Goal: Task Accomplishment & Management: Manage account settings

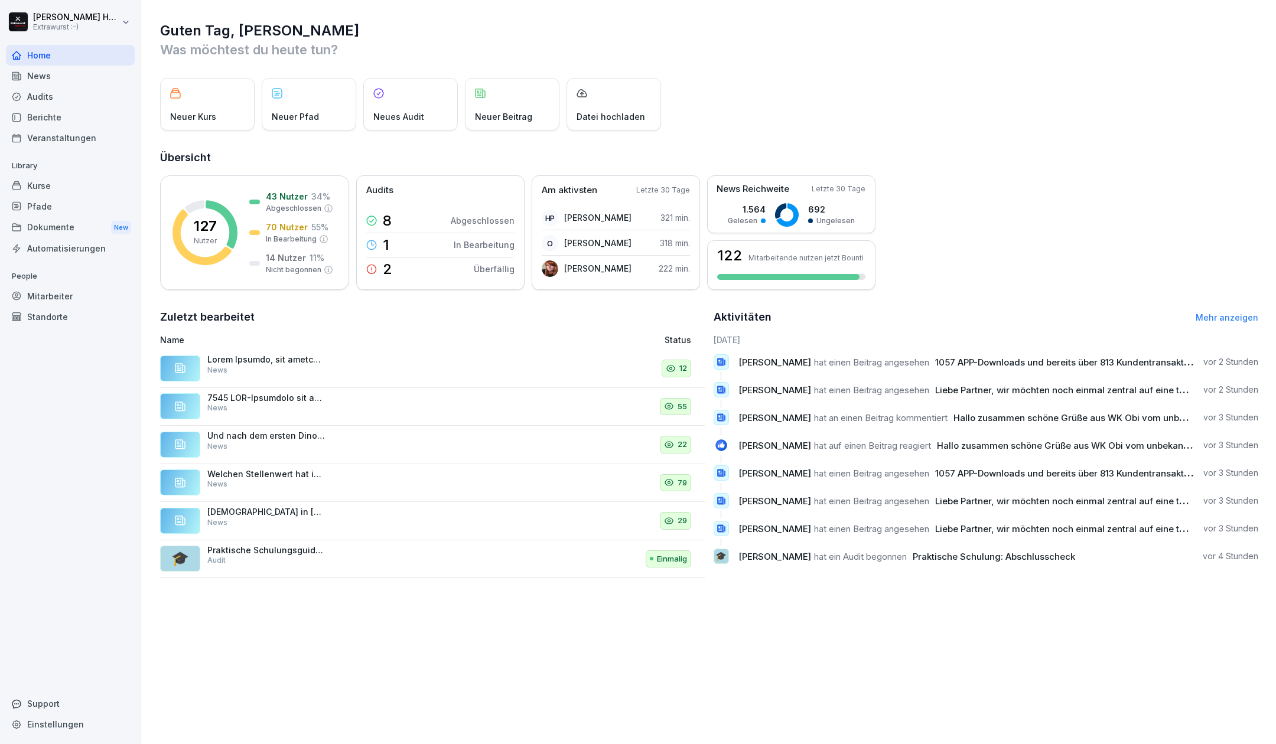
click at [57, 182] on div "Kurse" at bounding box center [70, 185] width 129 height 21
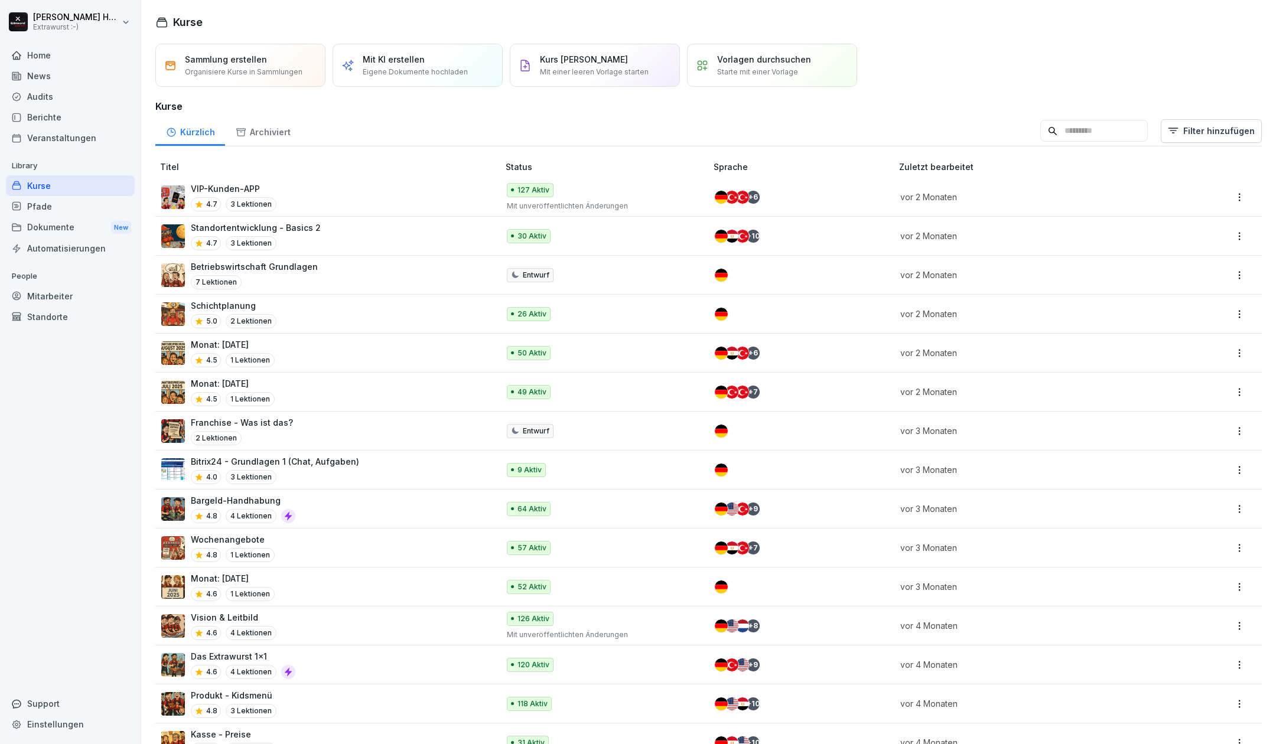
click at [302, 347] on div "Monat: [DATE] 4.5 1 Lektionen" at bounding box center [323, 352] width 325 height 29
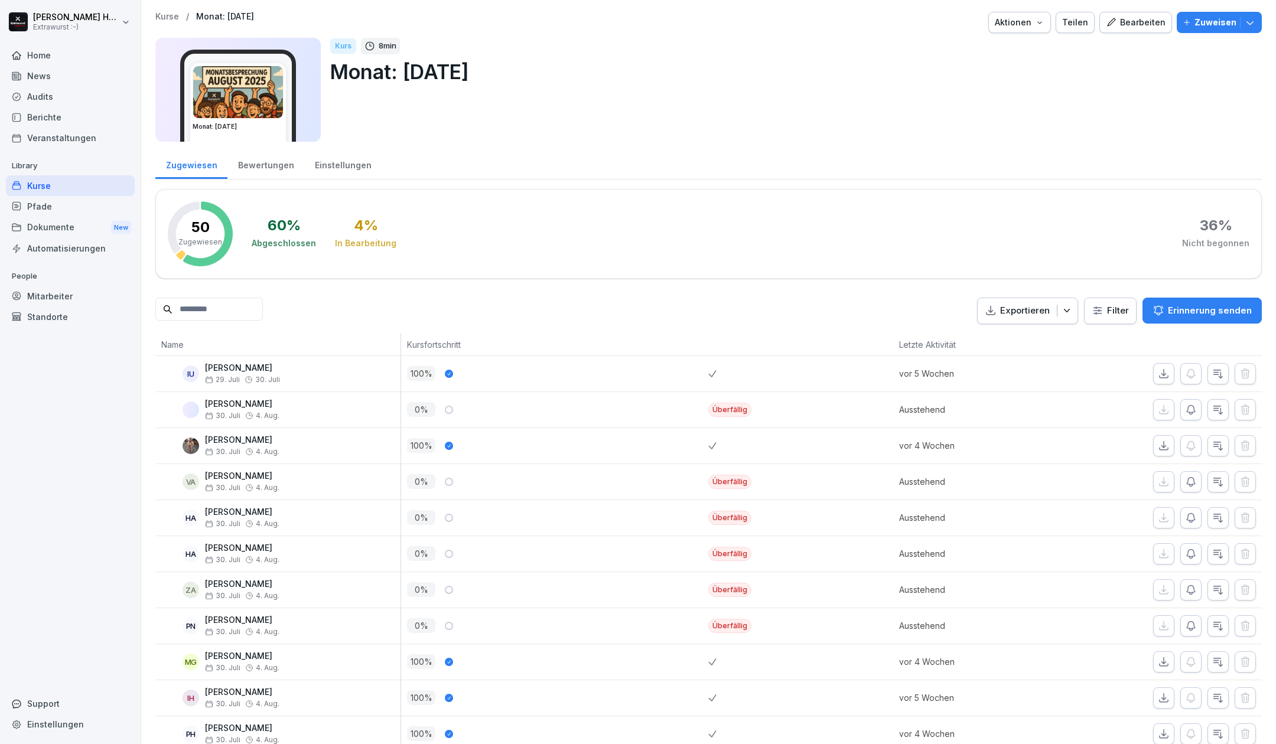
click at [1035, 25] on icon "button" at bounding box center [1039, 22] width 9 height 9
click at [978, 46] on p "Kurs duplizieren" at bounding box center [970, 50] width 63 height 11
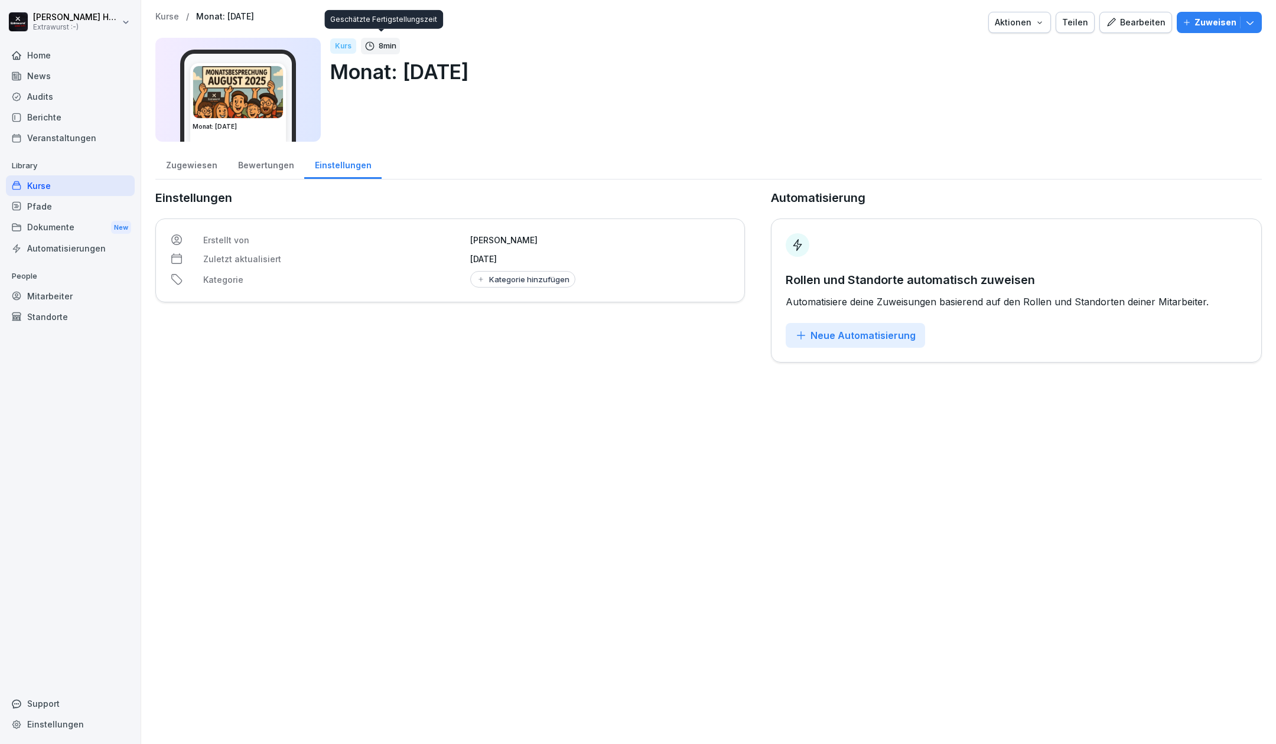
click at [451, 63] on p "Monat: [DATE]" at bounding box center [791, 72] width 922 height 30
drag, startPoint x: 180, startPoint y: 170, endPoint x: 187, endPoint y: 168, distance: 7.3
click at [180, 170] on div "Zugewiesen" at bounding box center [191, 164] width 72 height 30
click at [266, 163] on div "Bewertungen" at bounding box center [265, 164] width 77 height 30
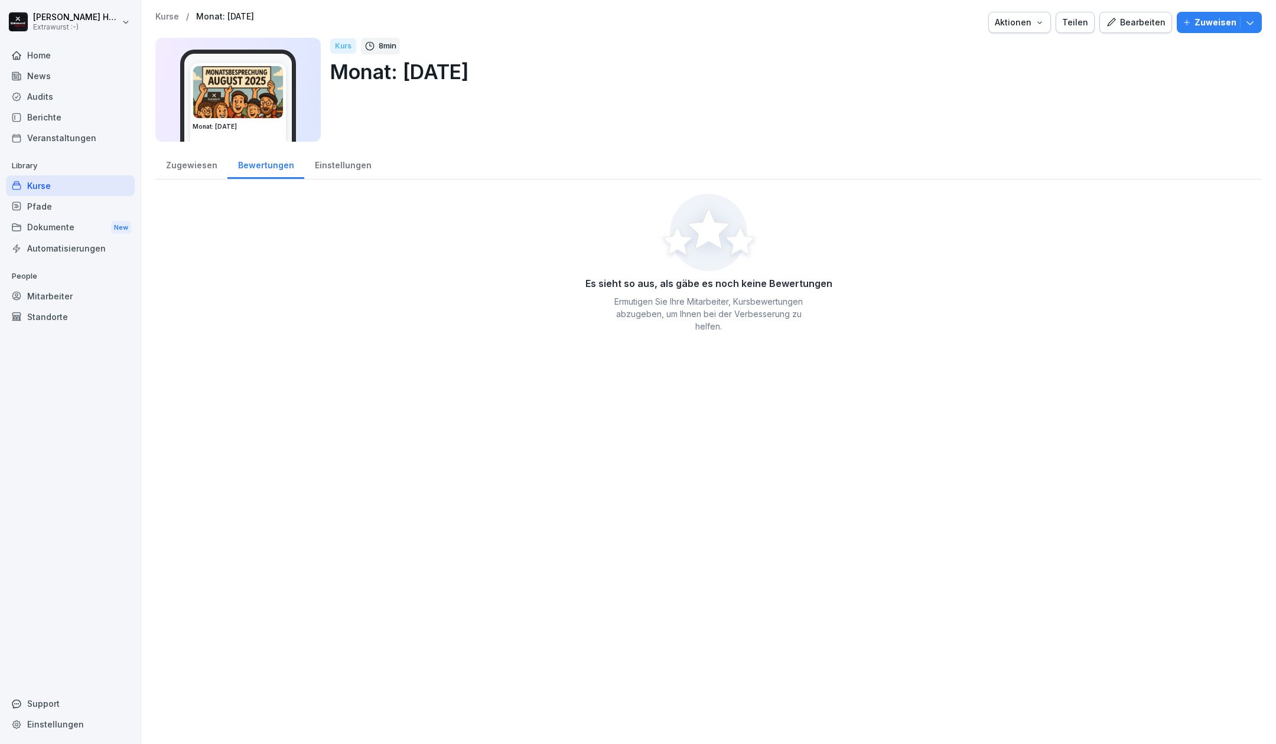
click at [346, 166] on div "Einstellungen" at bounding box center [342, 164] width 77 height 30
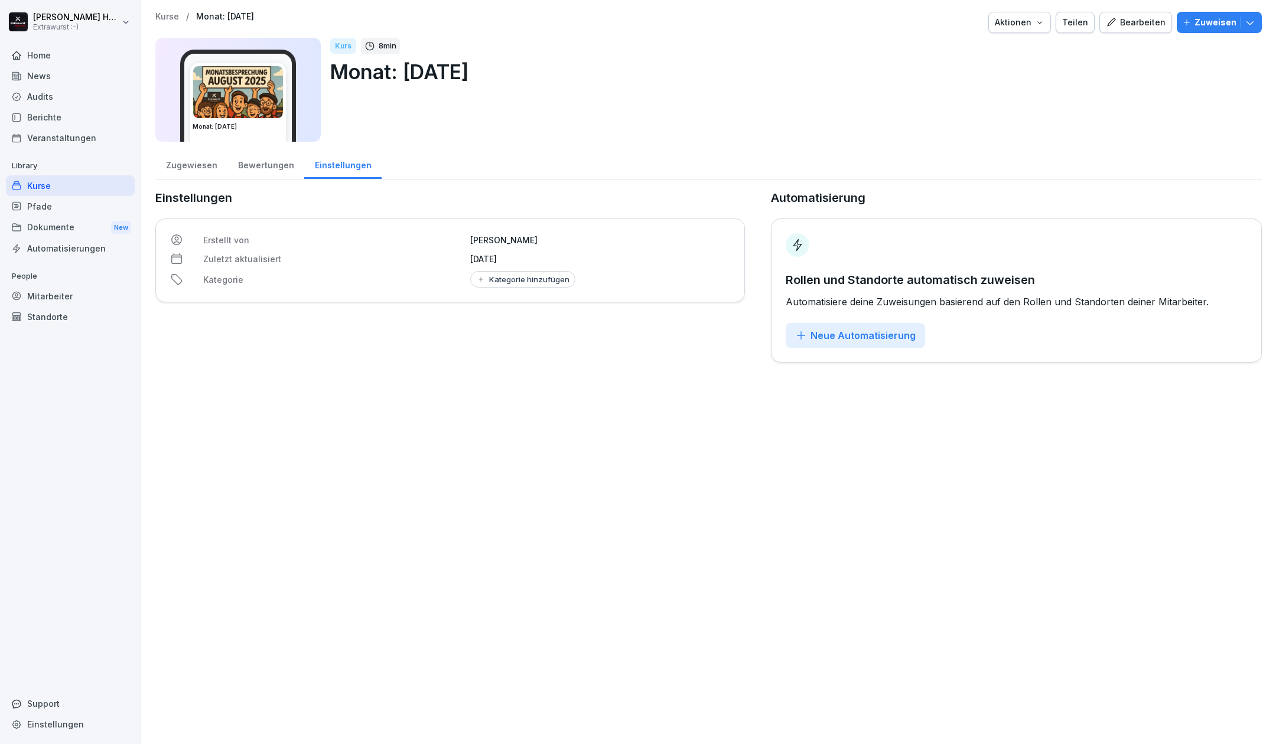
click at [188, 166] on div "Zugewiesen" at bounding box center [191, 164] width 72 height 30
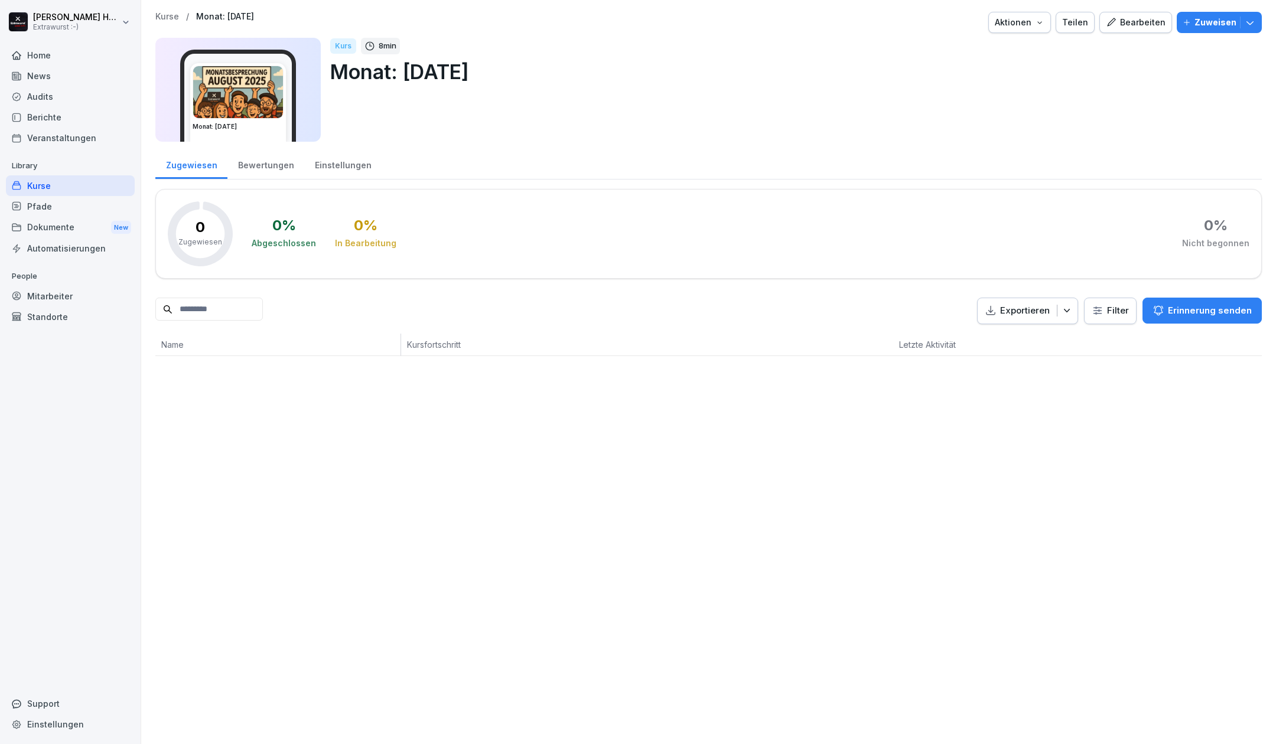
click at [438, 74] on p "Monat: [DATE]" at bounding box center [791, 72] width 922 height 30
click at [1137, 24] on div "Bearbeiten" at bounding box center [1136, 22] width 60 height 13
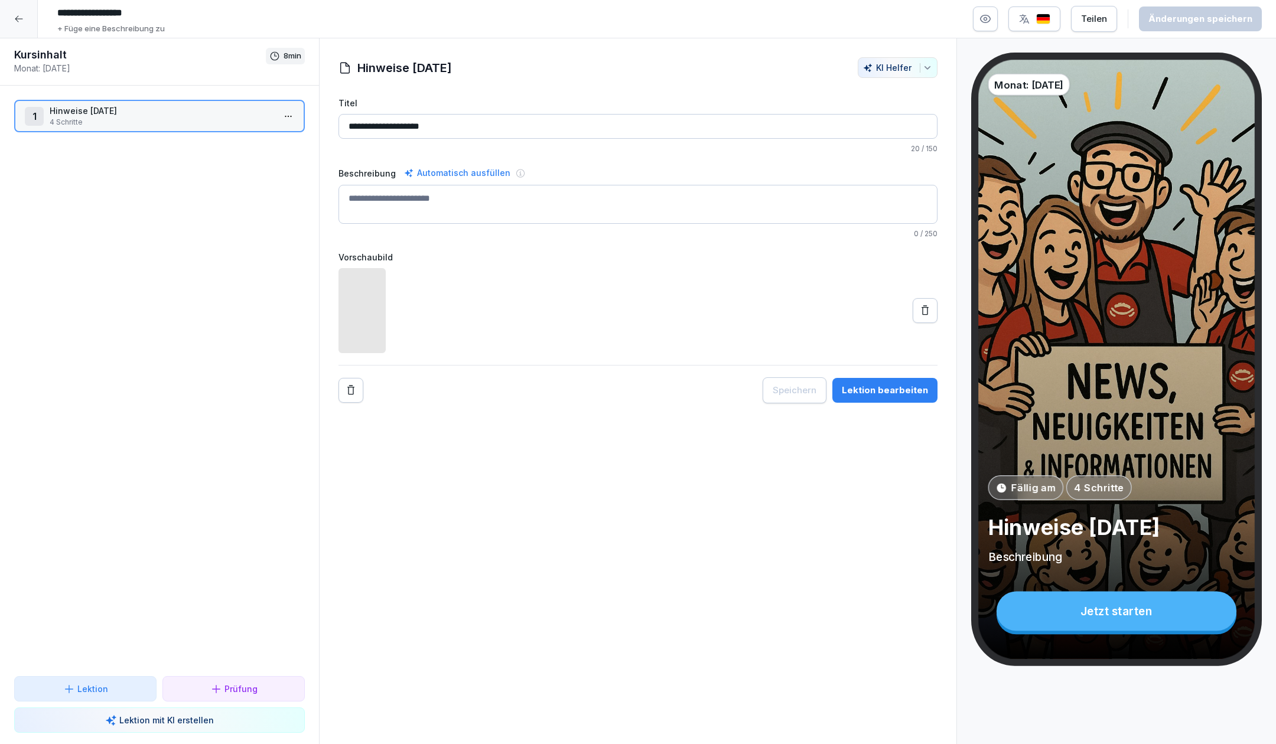
click at [405, 127] on input "**********" at bounding box center [637, 126] width 599 height 25
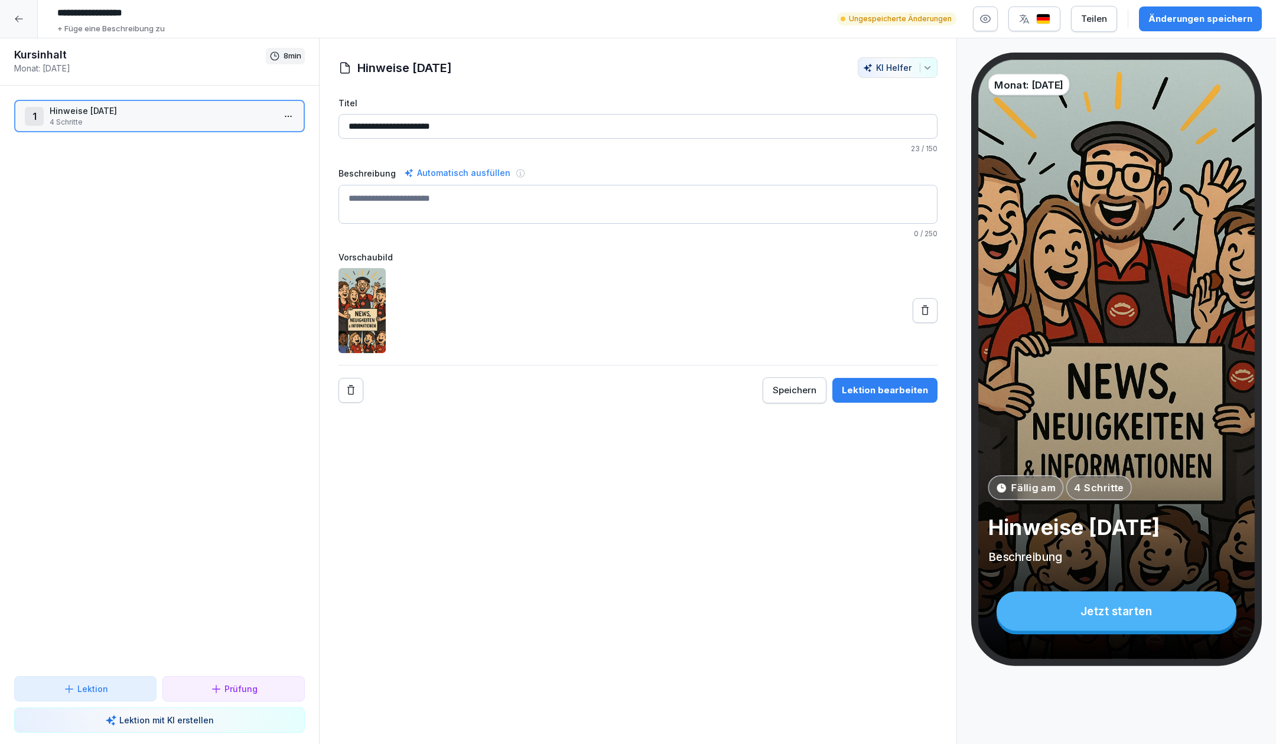
type input "**********"
click at [121, 15] on input "**********" at bounding box center [229, 13] width 354 height 20
type input "**********"
click at [204, 316] on div "1 Hinweise September 2025 4 Schritte To pick up a draggable item, press the spa…" at bounding box center [159, 381] width 319 height 591
click at [181, 117] on p "4 Schritte" at bounding box center [162, 122] width 224 height 11
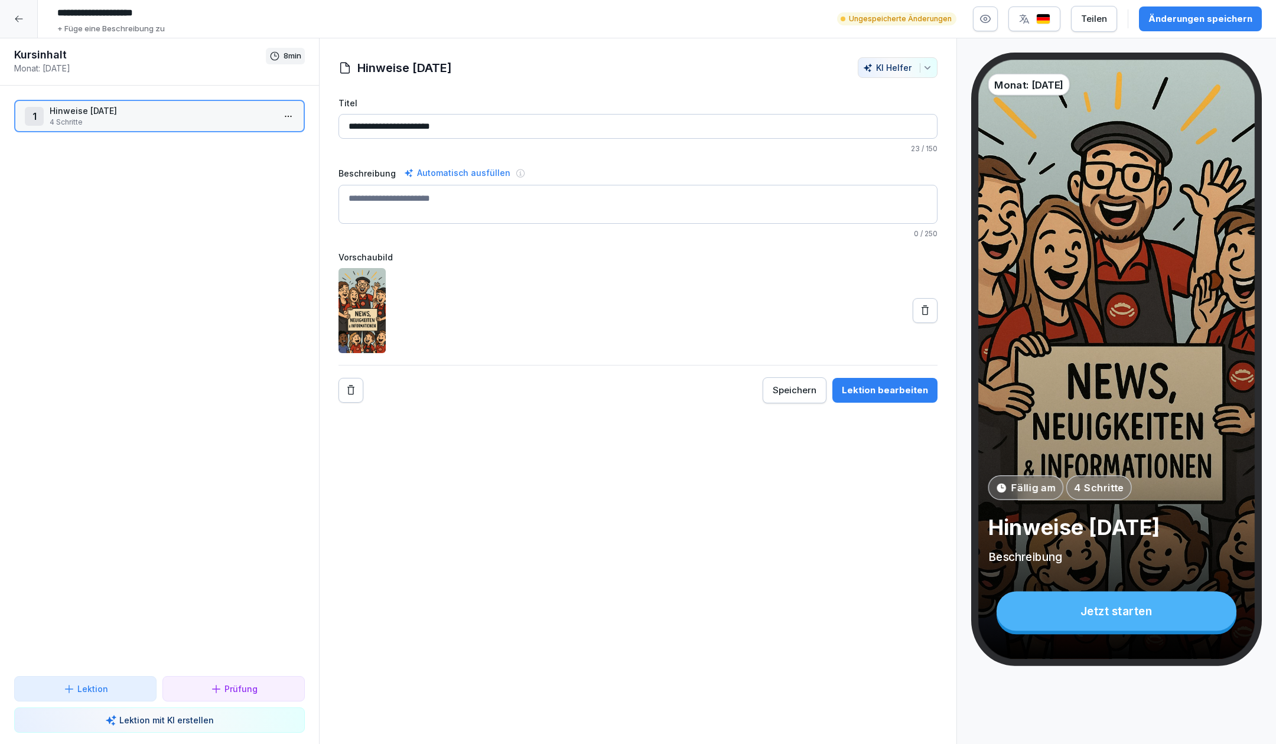
click at [181, 117] on p "4 Schritte" at bounding box center [162, 122] width 224 height 11
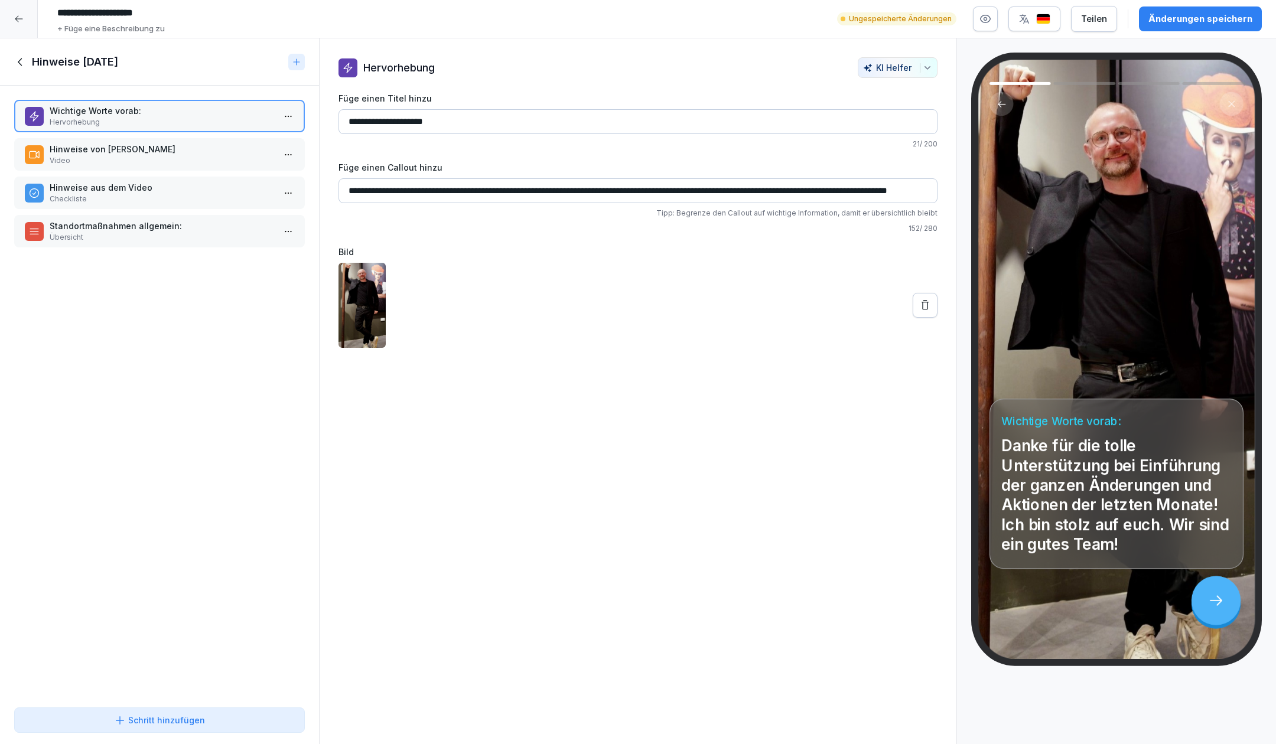
click at [176, 159] on p "Video" at bounding box center [162, 160] width 224 height 11
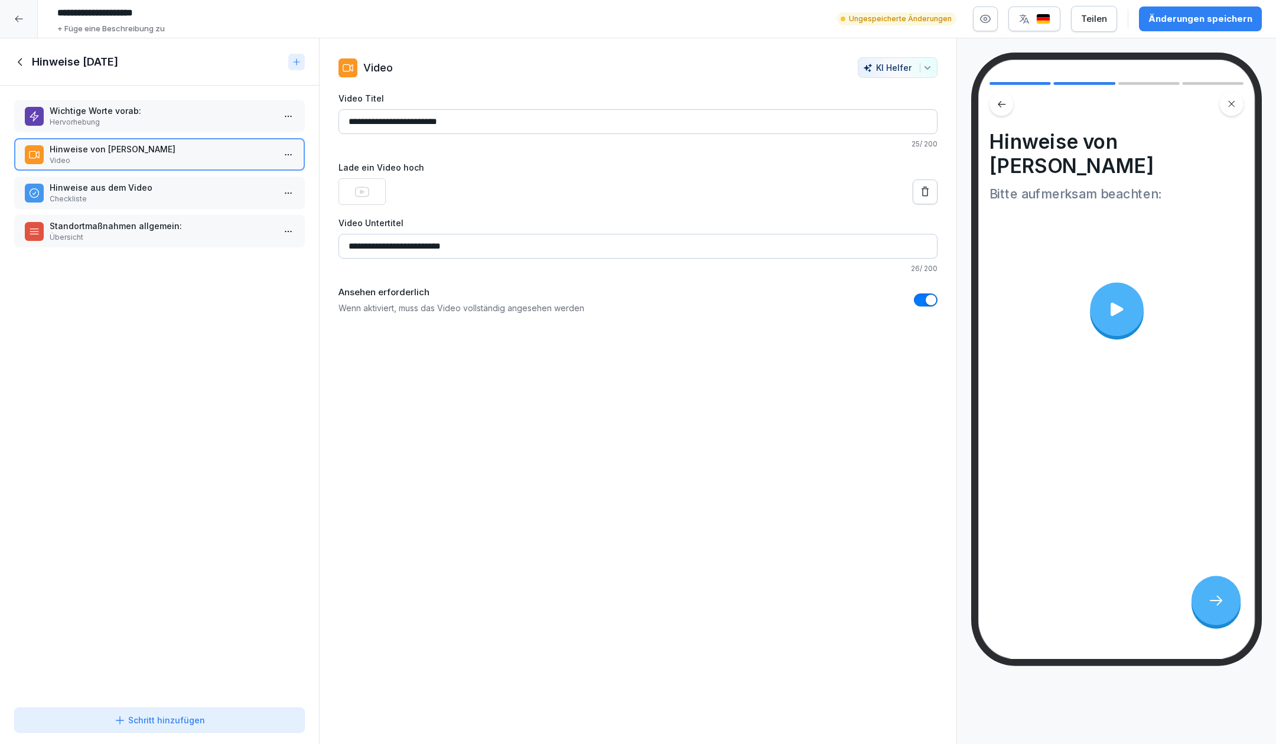
click at [919, 196] on icon at bounding box center [925, 192] width 12 height 12
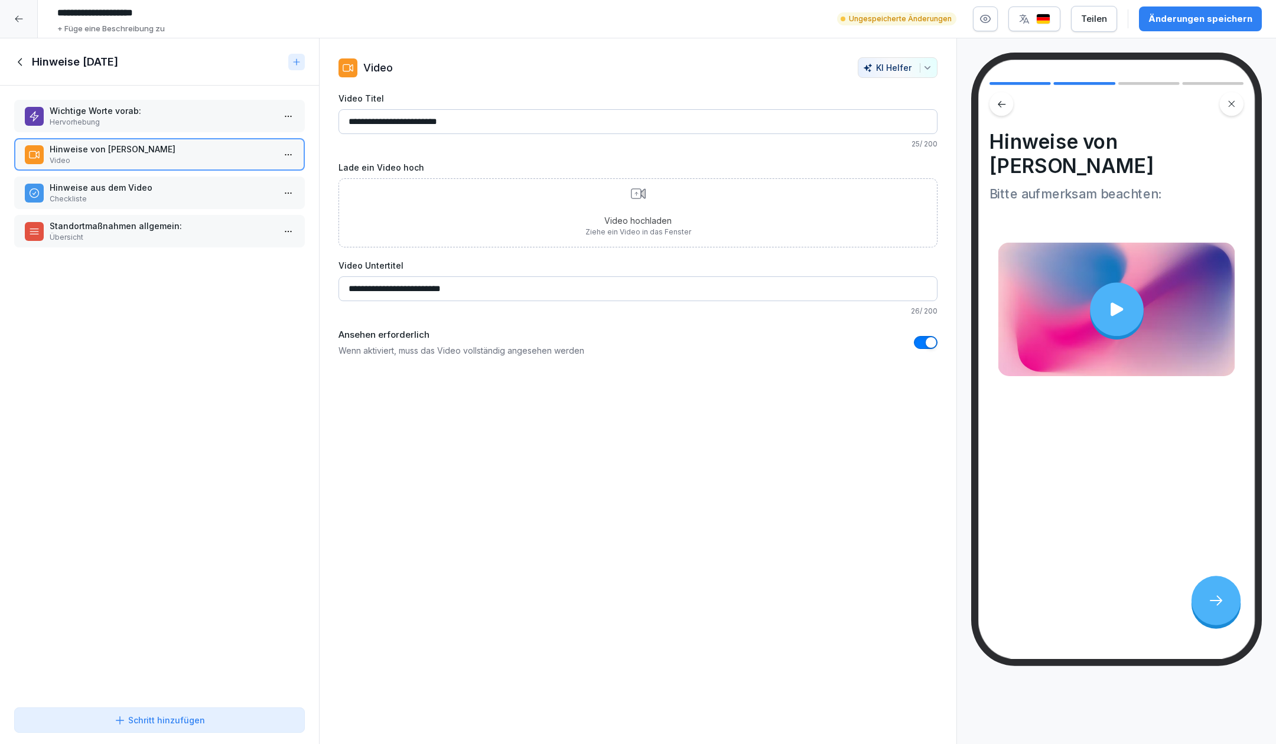
click at [127, 119] on p "Hervorhebung" at bounding box center [162, 122] width 224 height 11
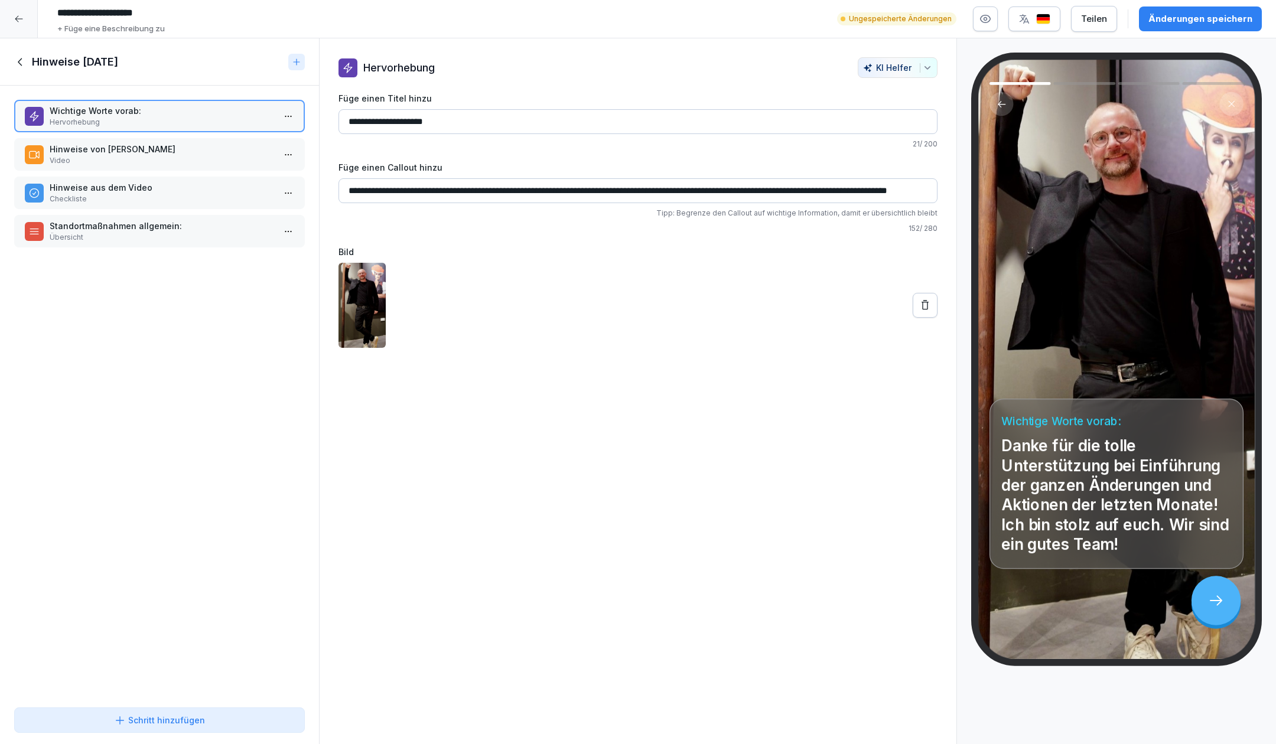
click at [389, 186] on input "**********" at bounding box center [637, 190] width 599 height 25
click at [388, 185] on input "**********" at bounding box center [637, 190] width 599 height 25
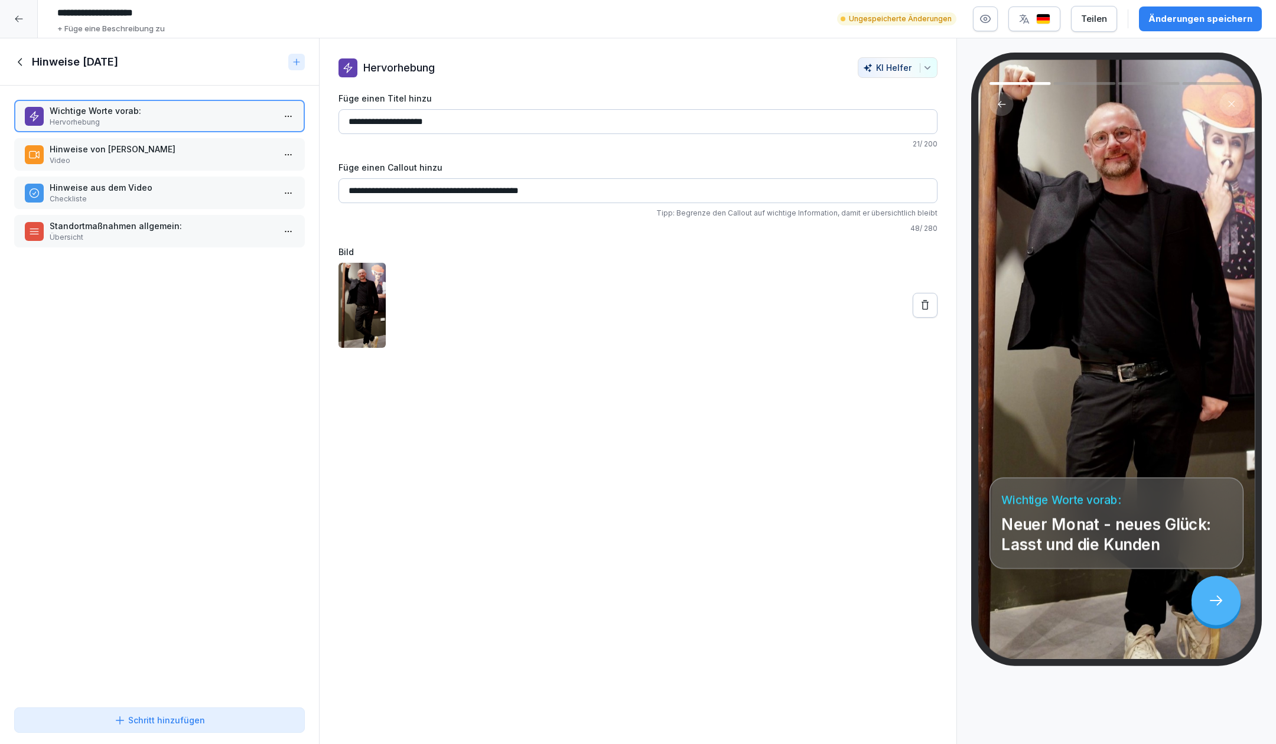
click at [509, 188] on input "**********" at bounding box center [637, 190] width 599 height 25
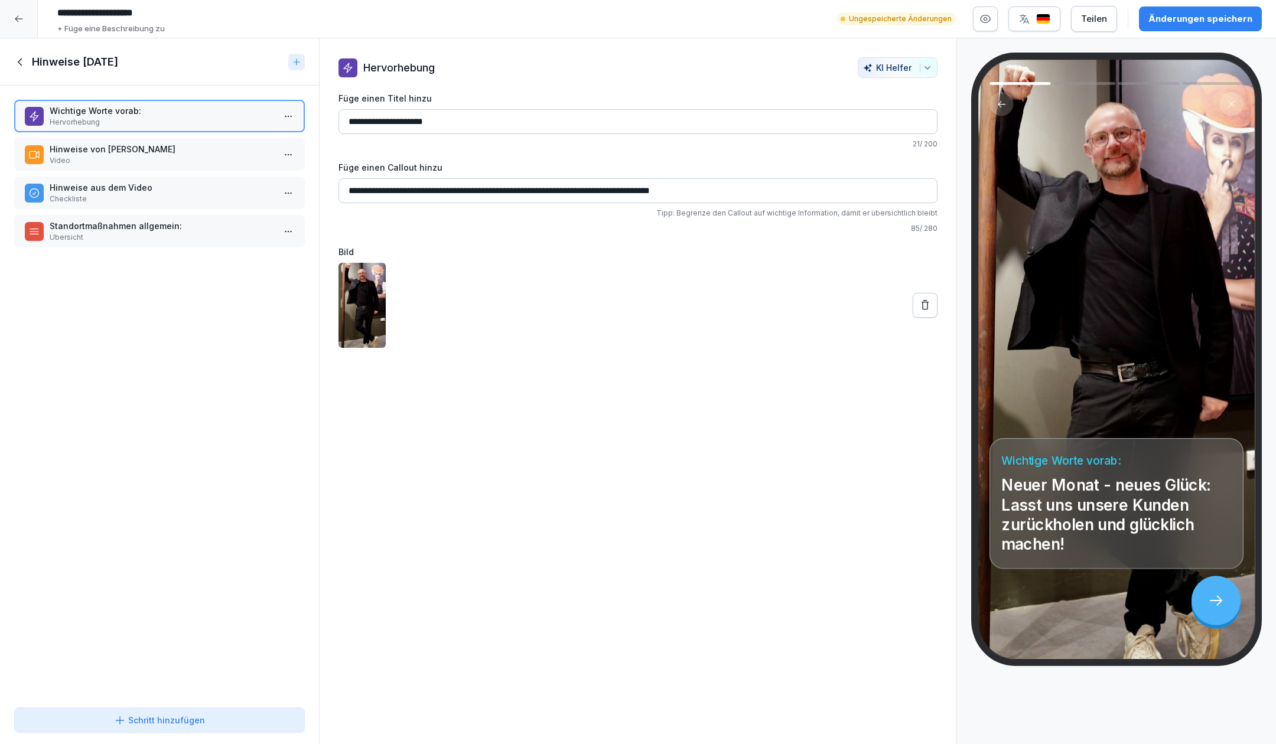
type input "**********"
click at [188, 149] on p "Hinweise von Kim Hagebaum" at bounding box center [162, 149] width 224 height 12
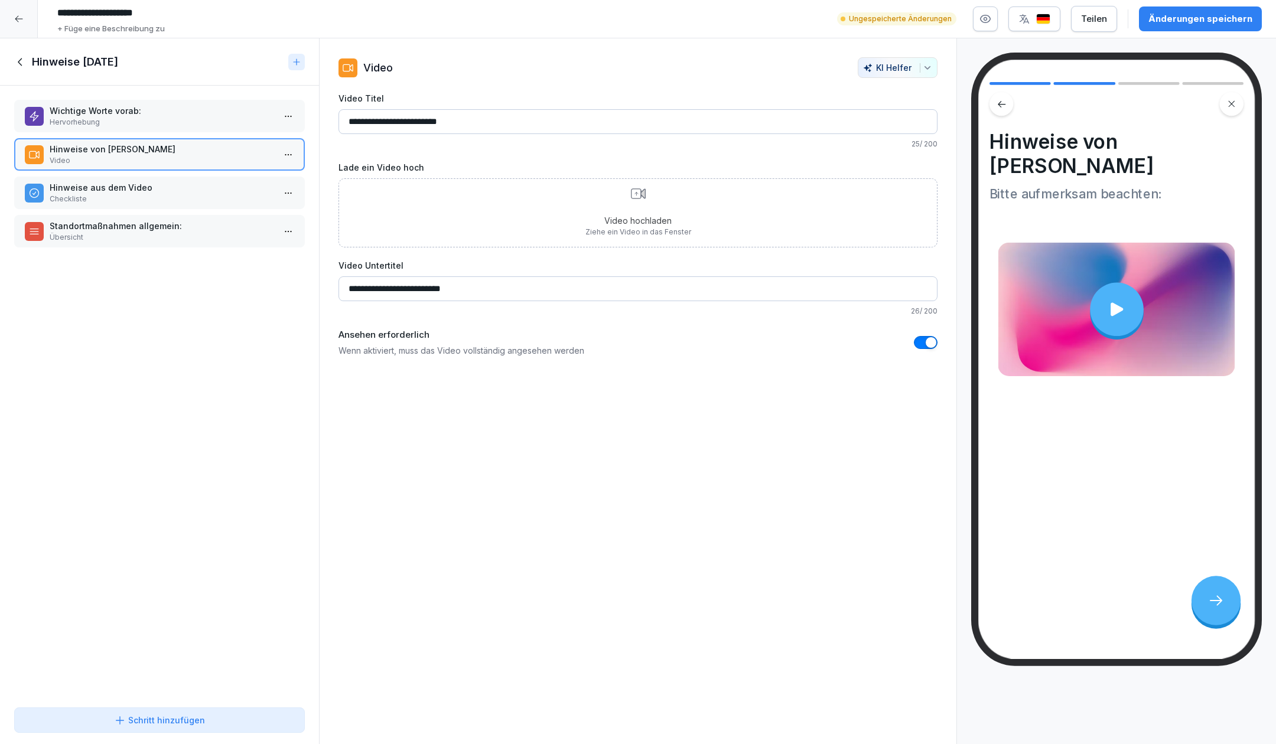
click at [224, 197] on p "Checkliste" at bounding box center [162, 199] width 224 height 11
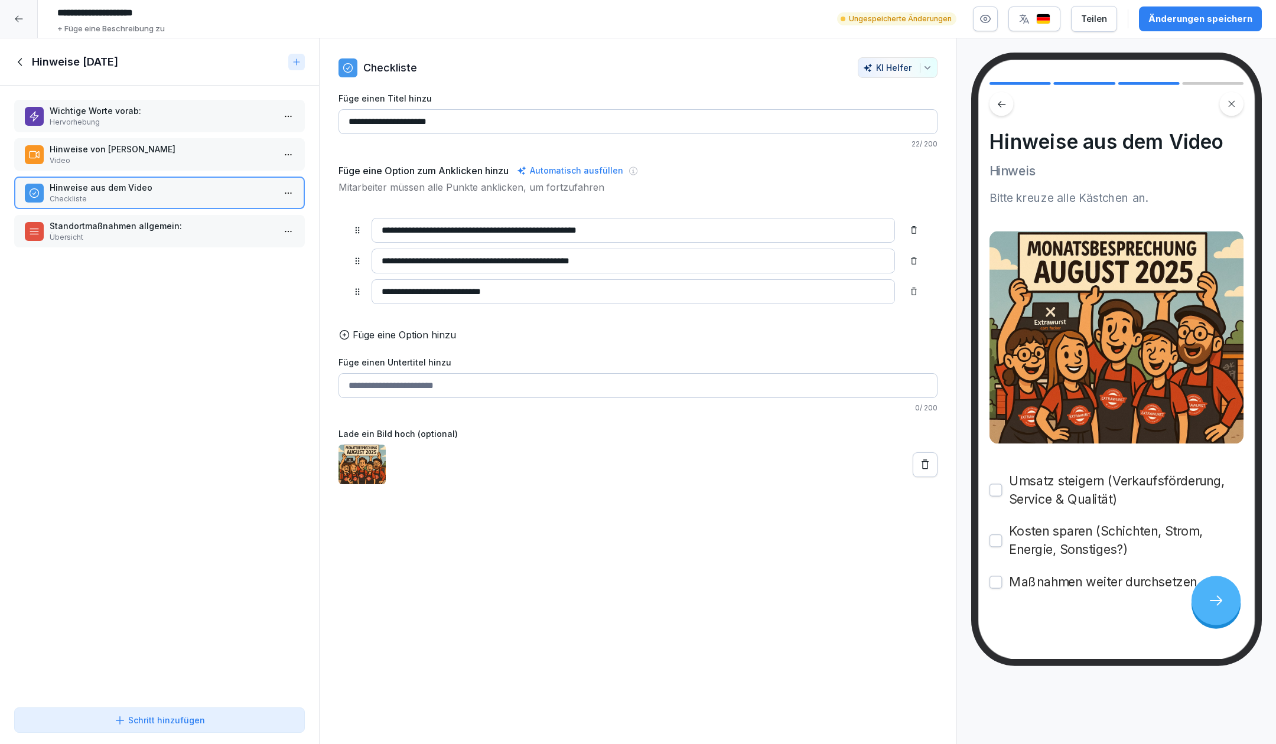
click at [919, 471] on icon at bounding box center [925, 465] width 12 height 12
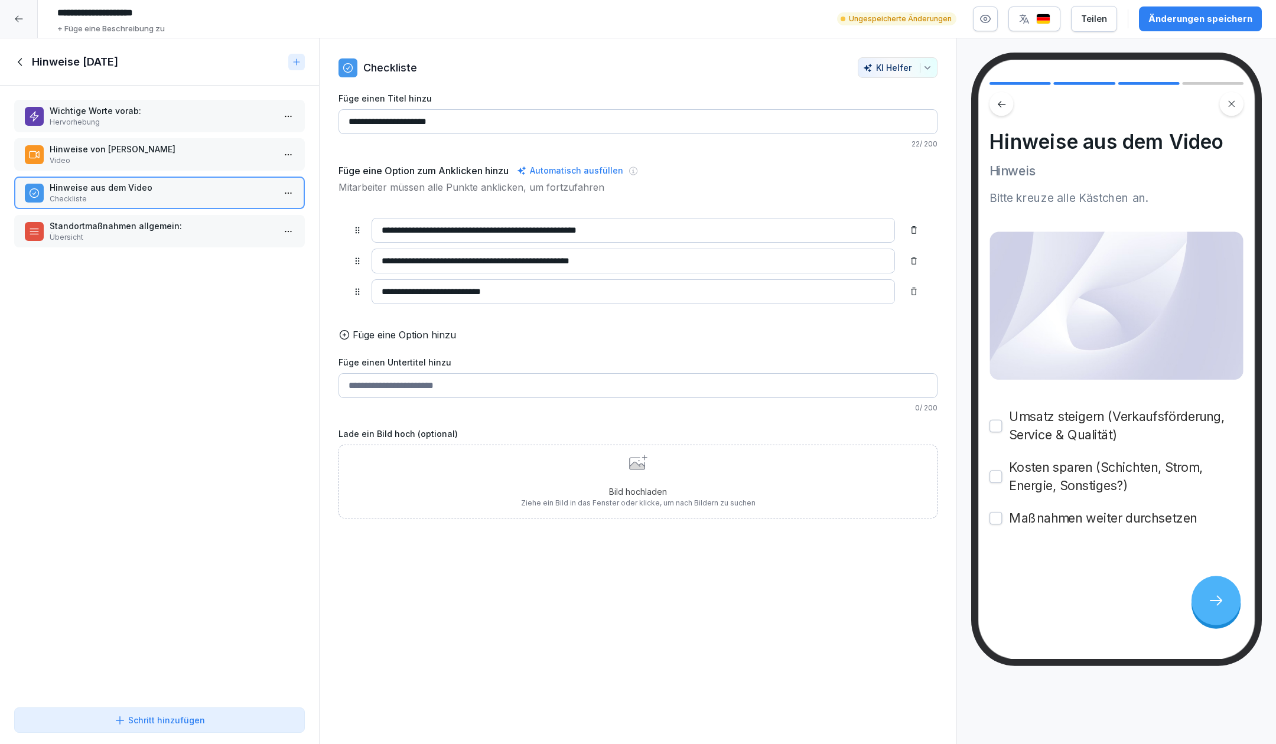
click at [656, 477] on div "Bild hochladen Ziehe ein Bild in das Fenster oder klicke, um nach Bildern zu su…" at bounding box center [638, 482] width 235 height 54
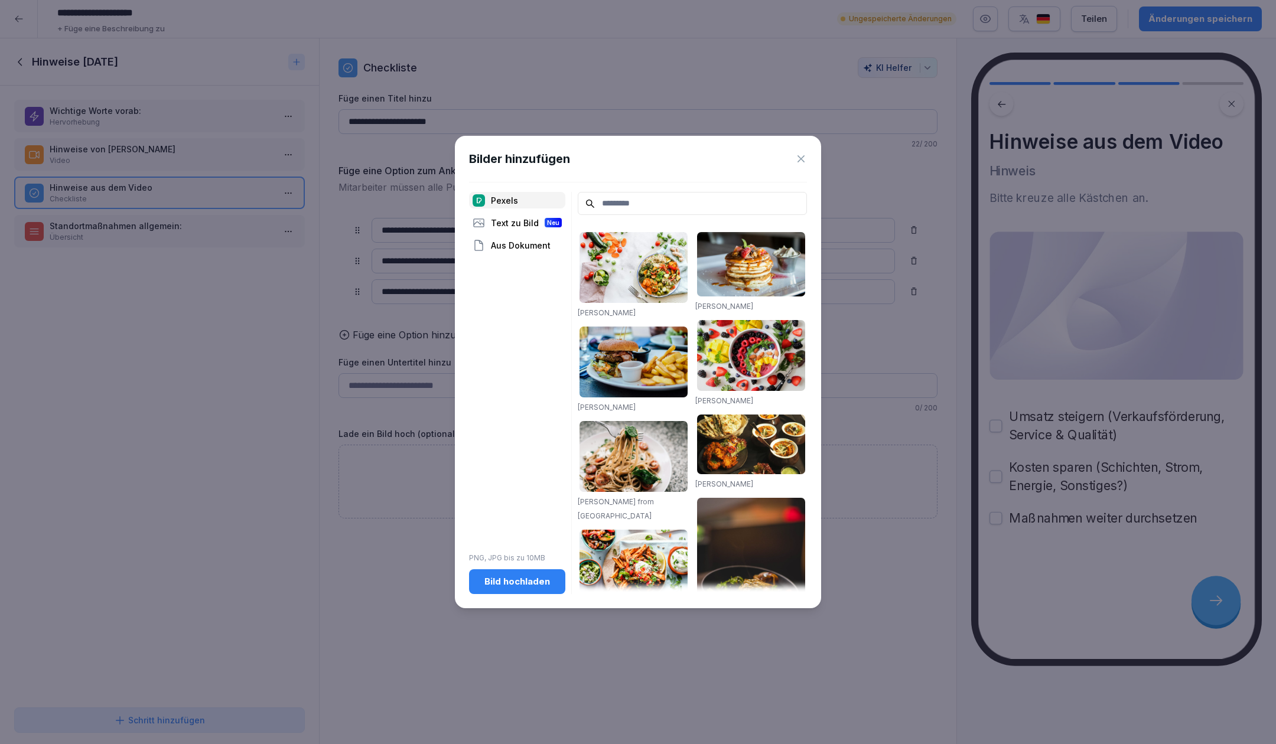
click at [514, 243] on div "Aus Dokument" at bounding box center [517, 245] width 96 height 17
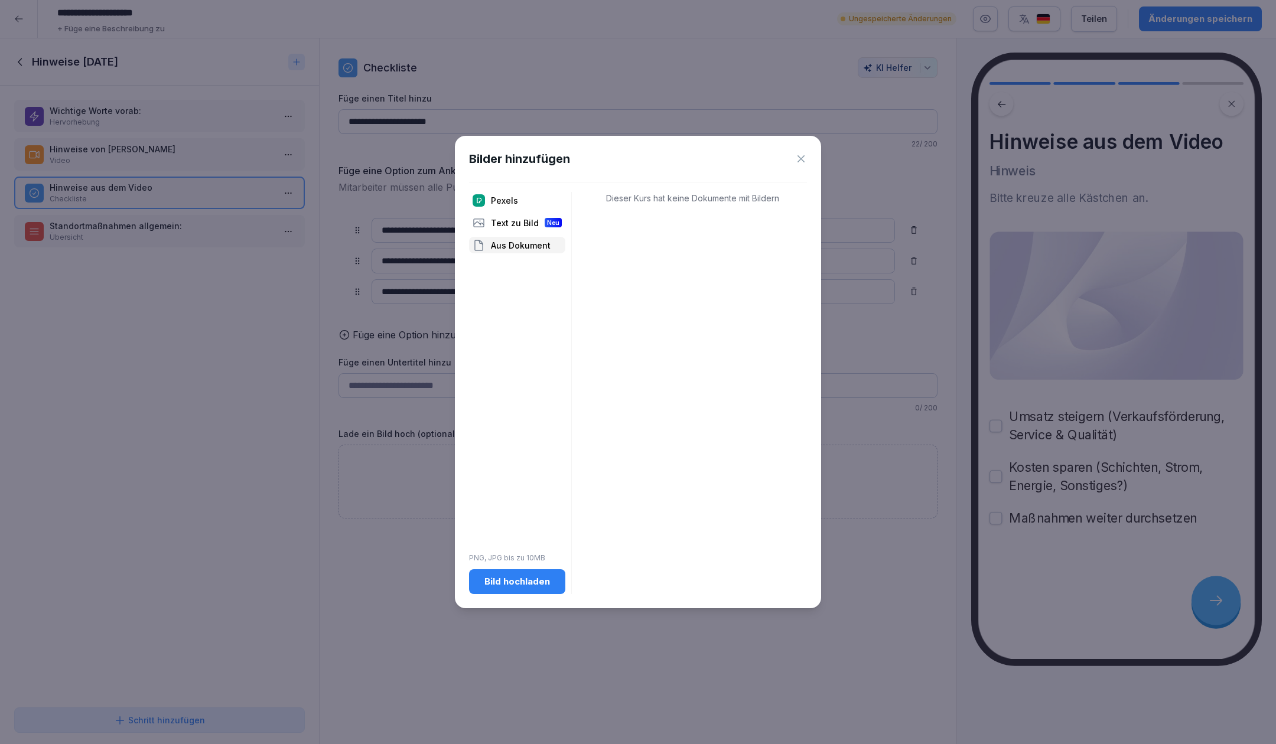
click at [554, 572] on button "Bild hochladen" at bounding box center [517, 581] width 96 height 25
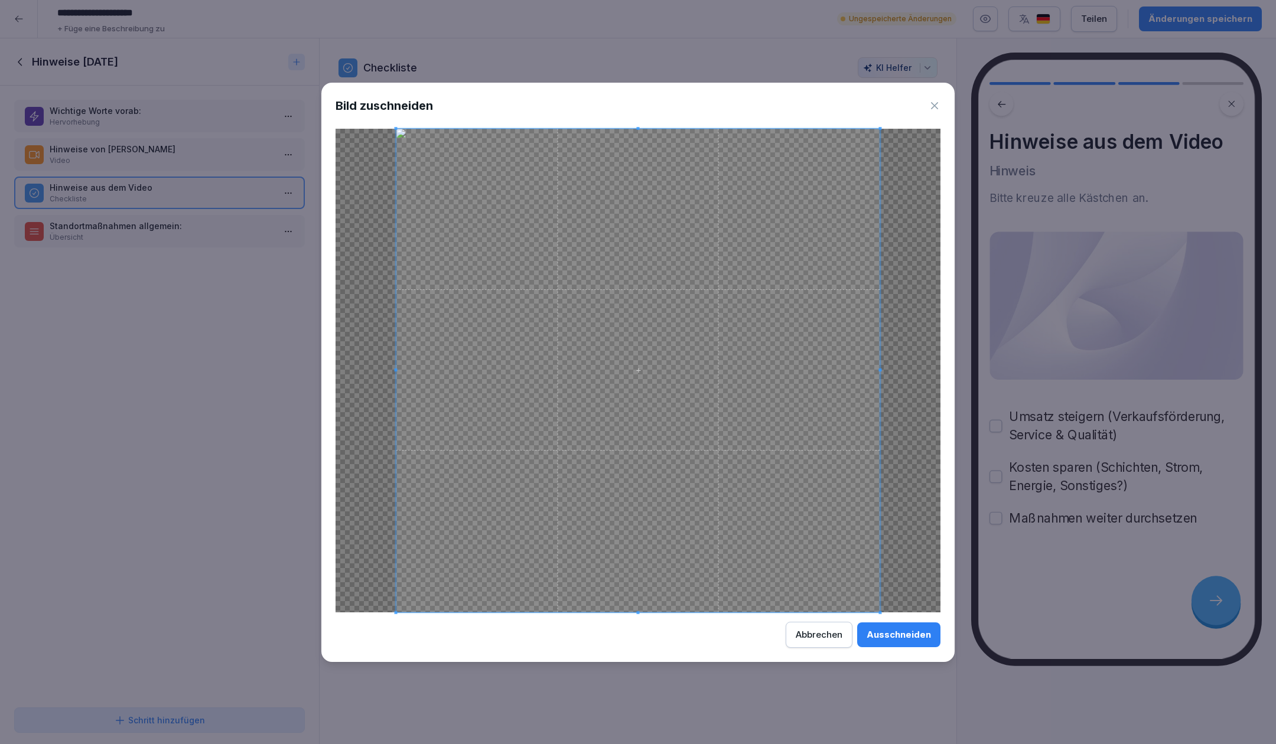
click at [886, 631] on div "Ausschneiden" at bounding box center [899, 635] width 64 height 13
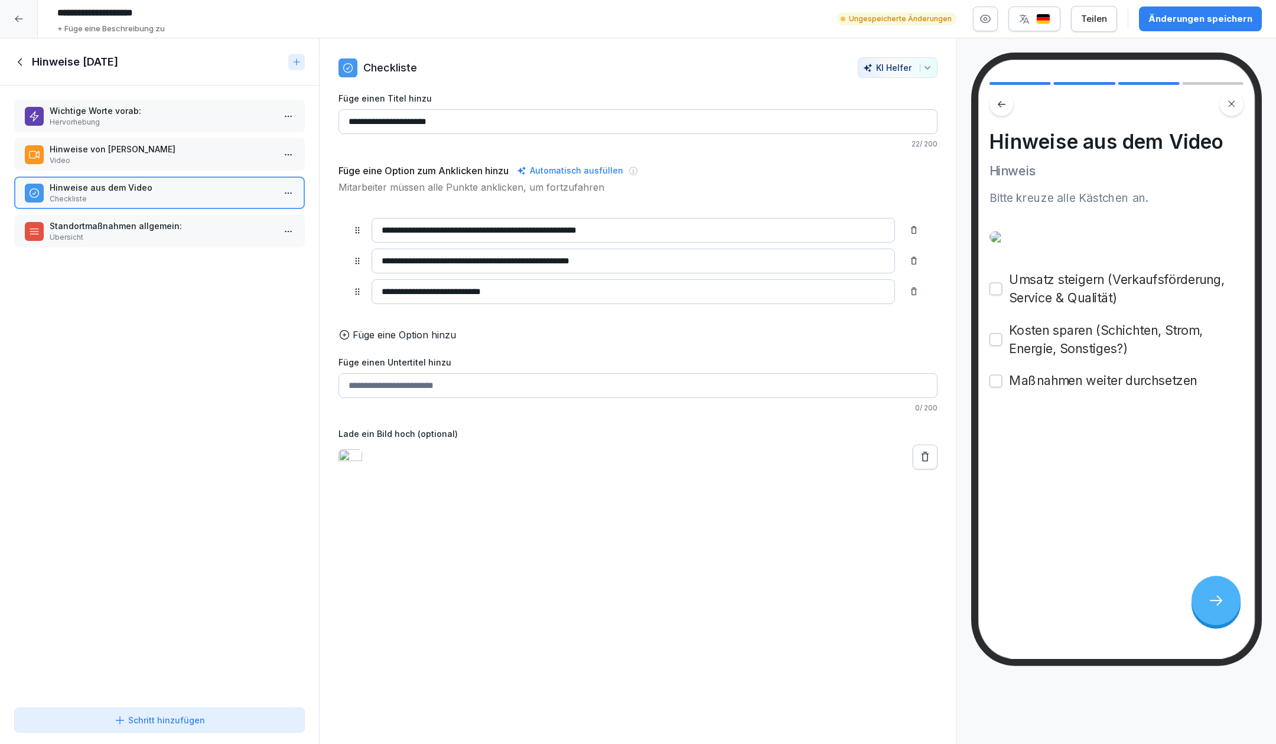
click at [157, 226] on p "Standortmaßnahmen allgemein:" at bounding box center [162, 226] width 224 height 12
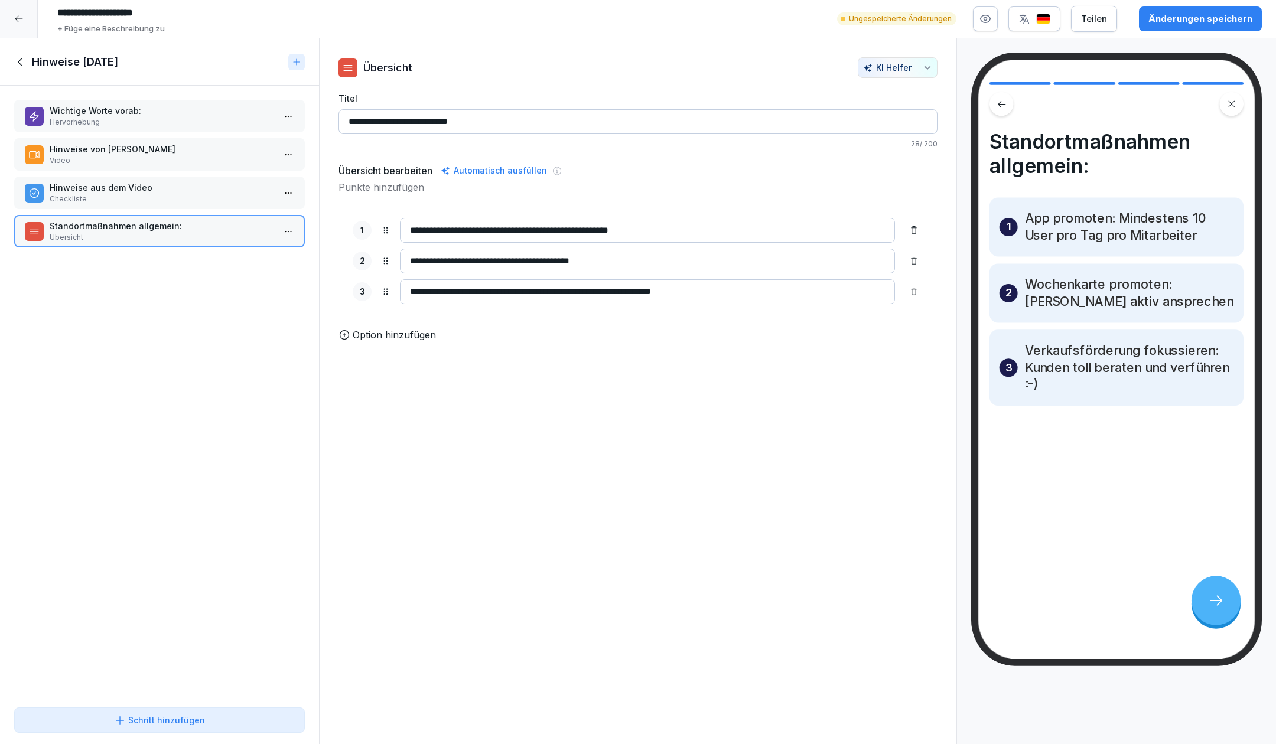
drag, startPoint x: 788, startPoint y: 289, endPoint x: 549, endPoint y: 281, distance: 238.8
click at [547, 282] on input "**********" at bounding box center [647, 291] width 495 height 25
click at [403, 342] on p "Option hinzufügen" at bounding box center [394, 335] width 83 height 14
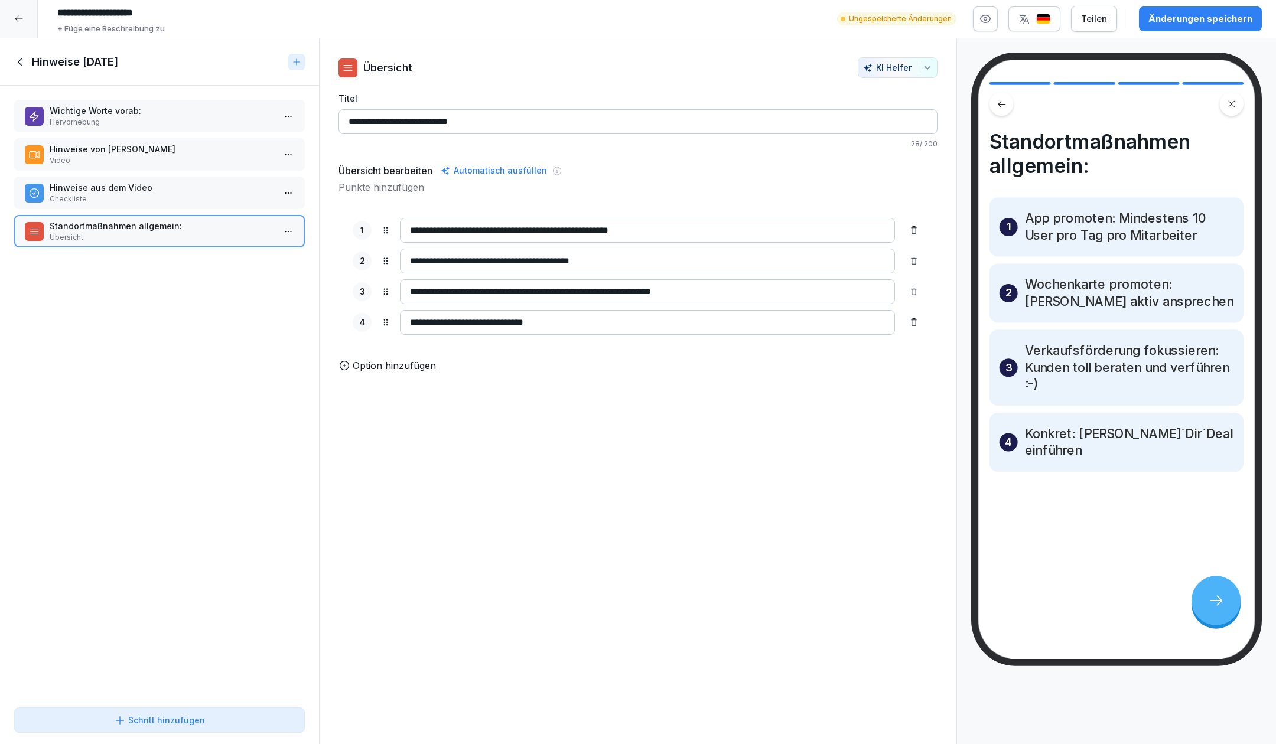
type input "**********"
click at [122, 177] on div "Hinweise aus dem Video Checkliste" at bounding box center [159, 193] width 291 height 32
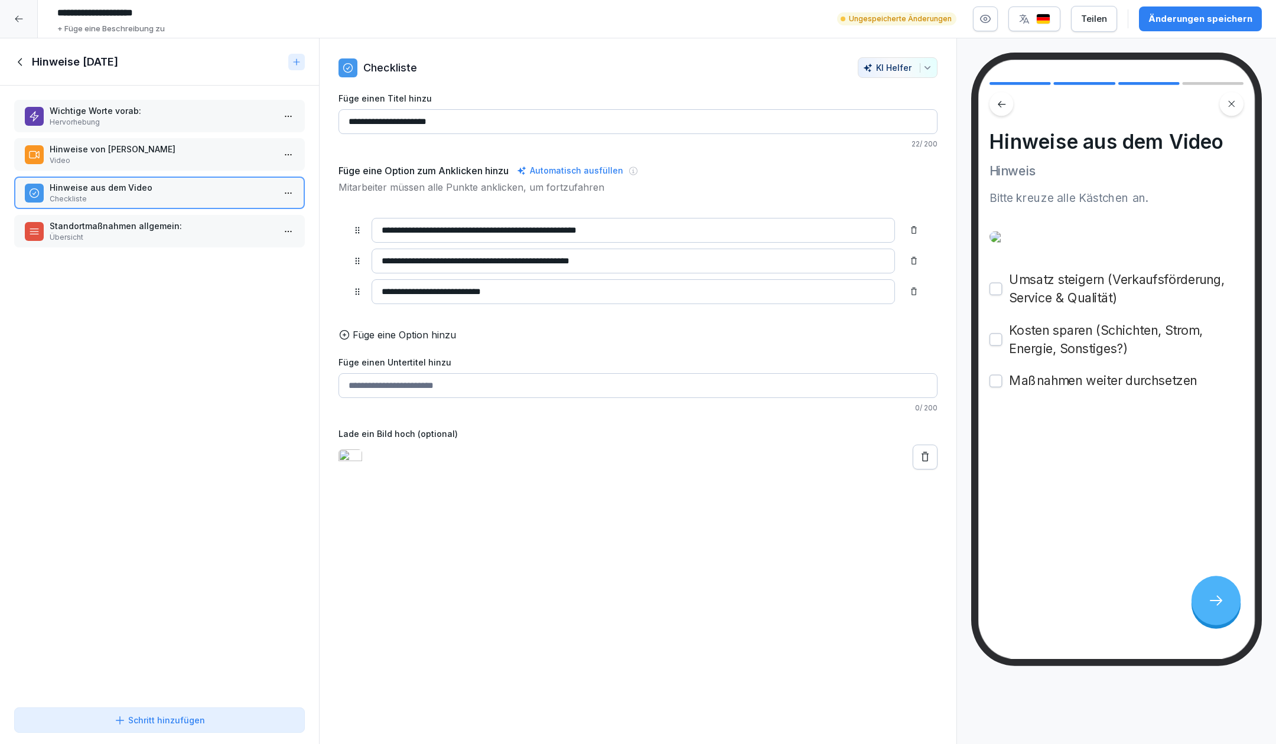
click at [131, 154] on p "Hinweise von Kim Hagebaum" at bounding box center [162, 149] width 224 height 12
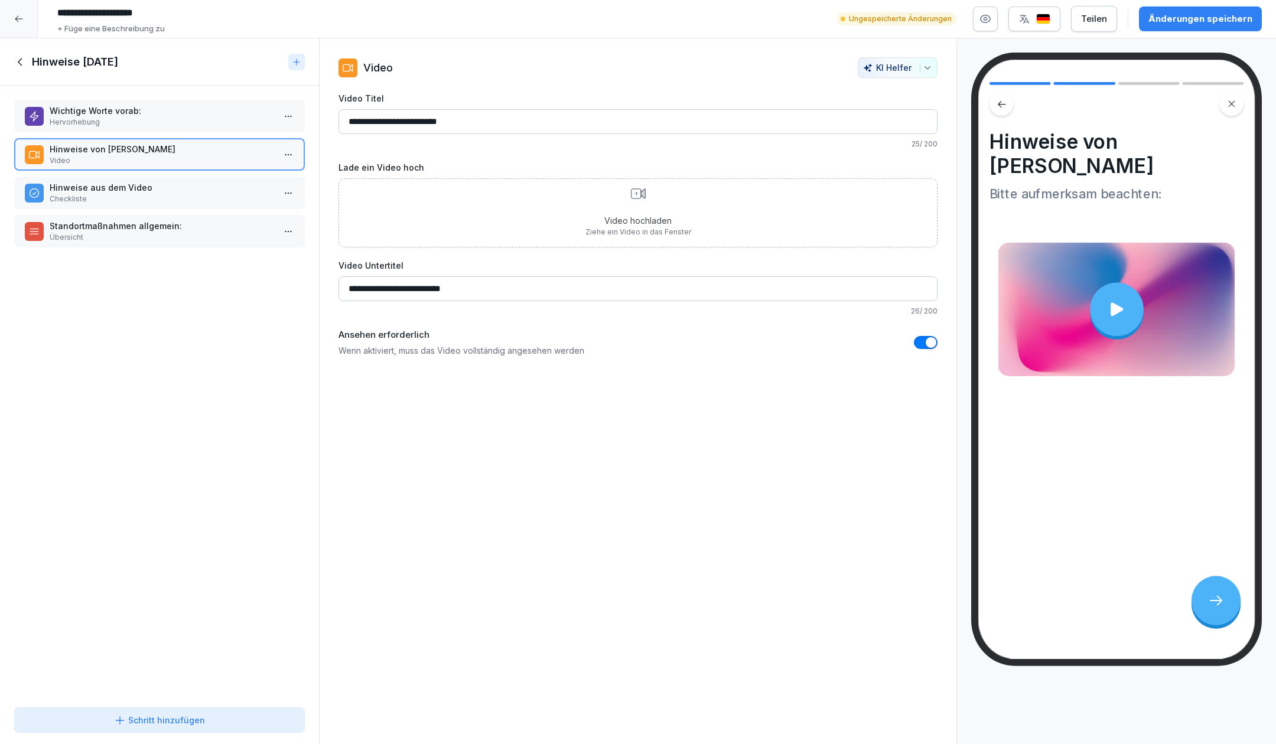
click at [138, 119] on p "Hervorhebung" at bounding box center [162, 122] width 224 height 11
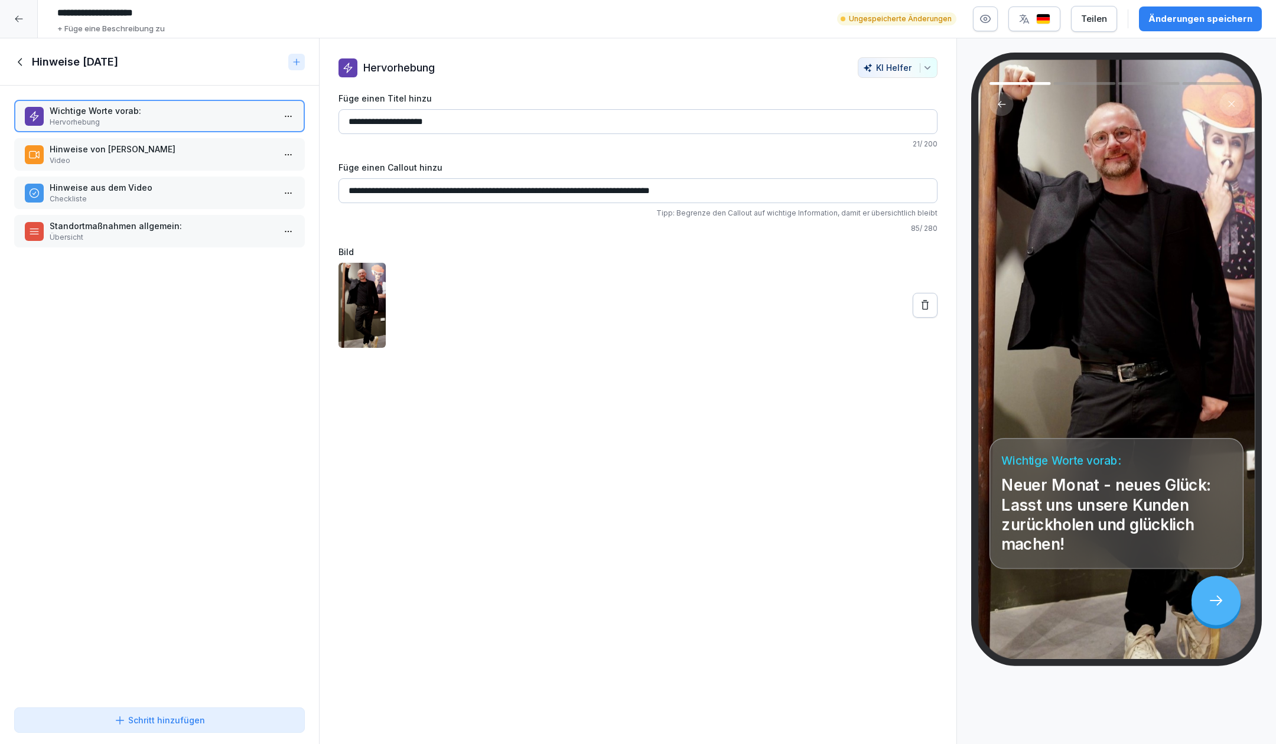
click at [141, 149] on p "Hinweise von Kim Hagebaum" at bounding box center [162, 149] width 224 height 12
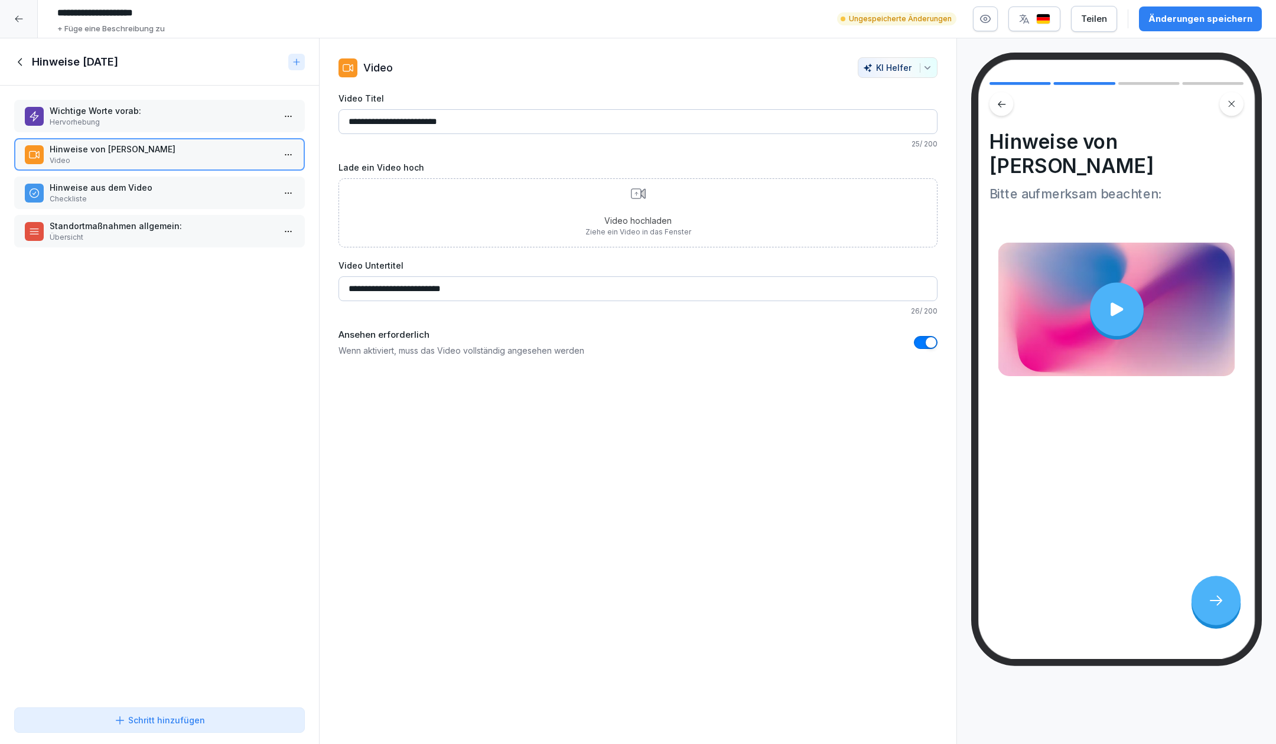
click at [22, 58] on icon at bounding box center [20, 62] width 13 height 13
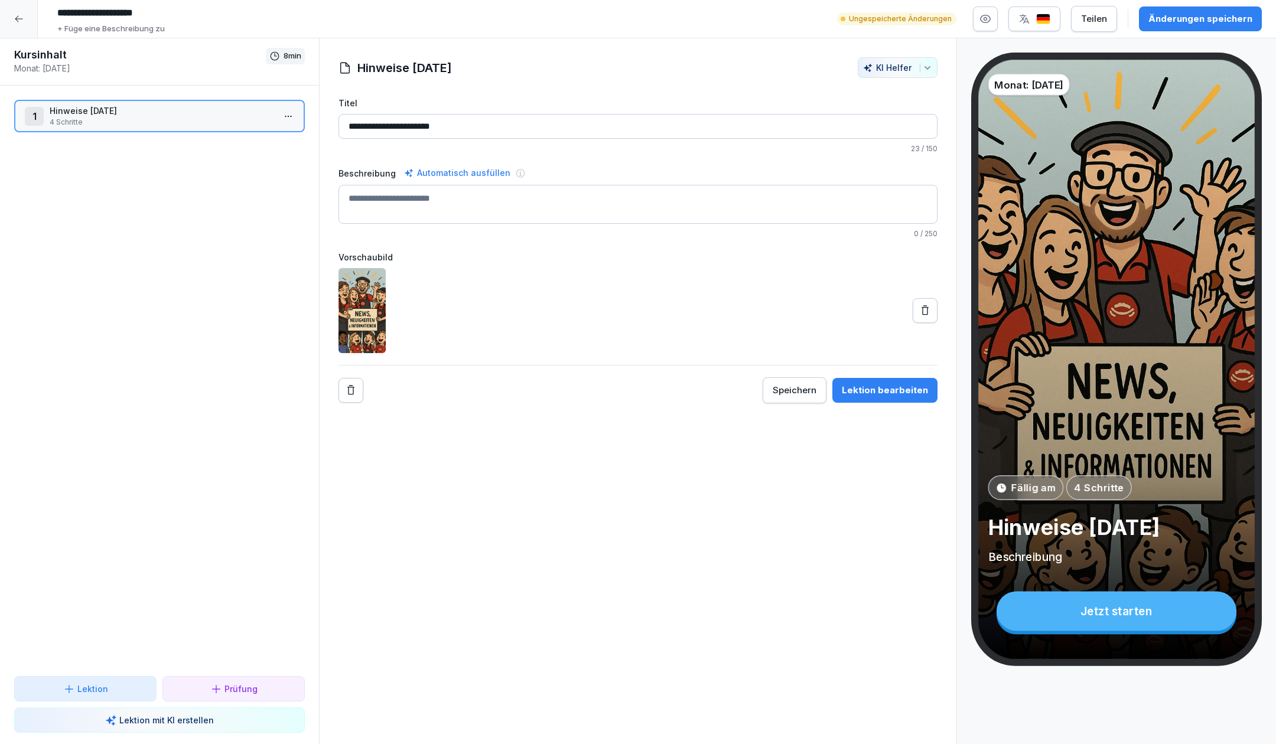
click at [19, 15] on icon at bounding box center [18, 18] width 9 height 9
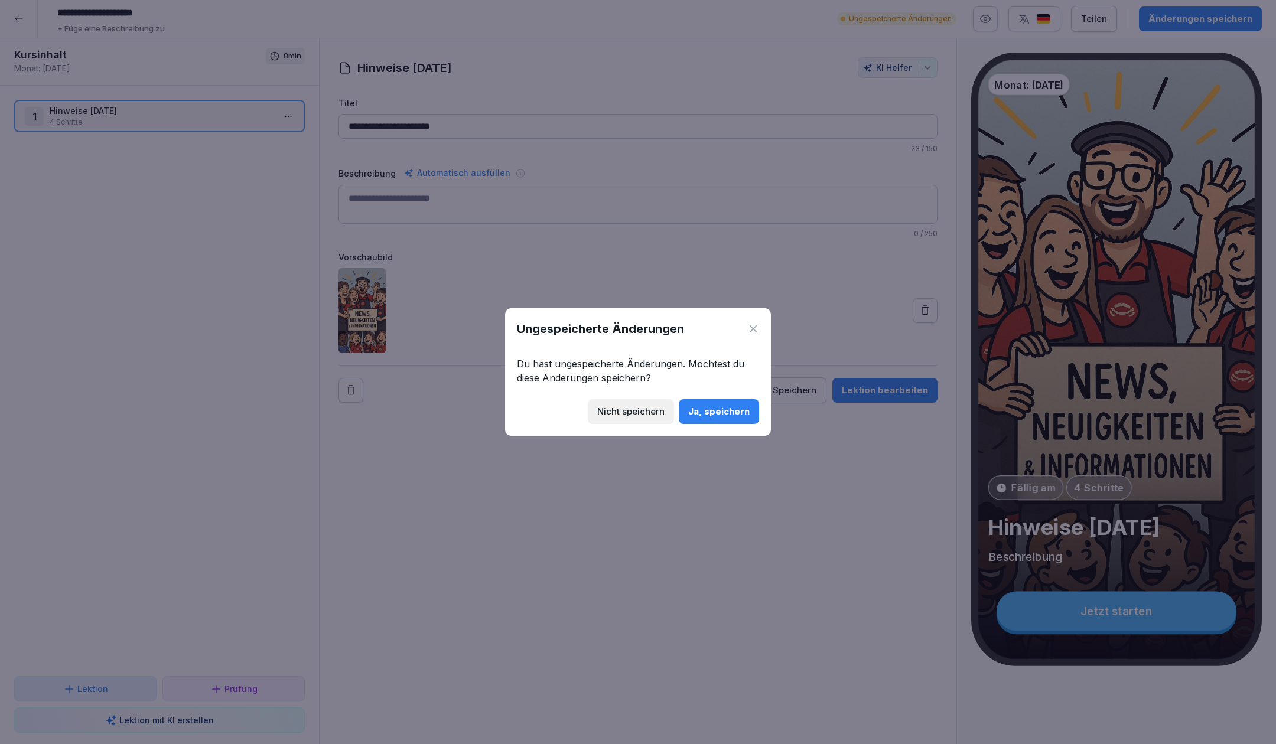
click at [725, 411] on div "Ja, speichern" at bounding box center [718, 411] width 61 height 13
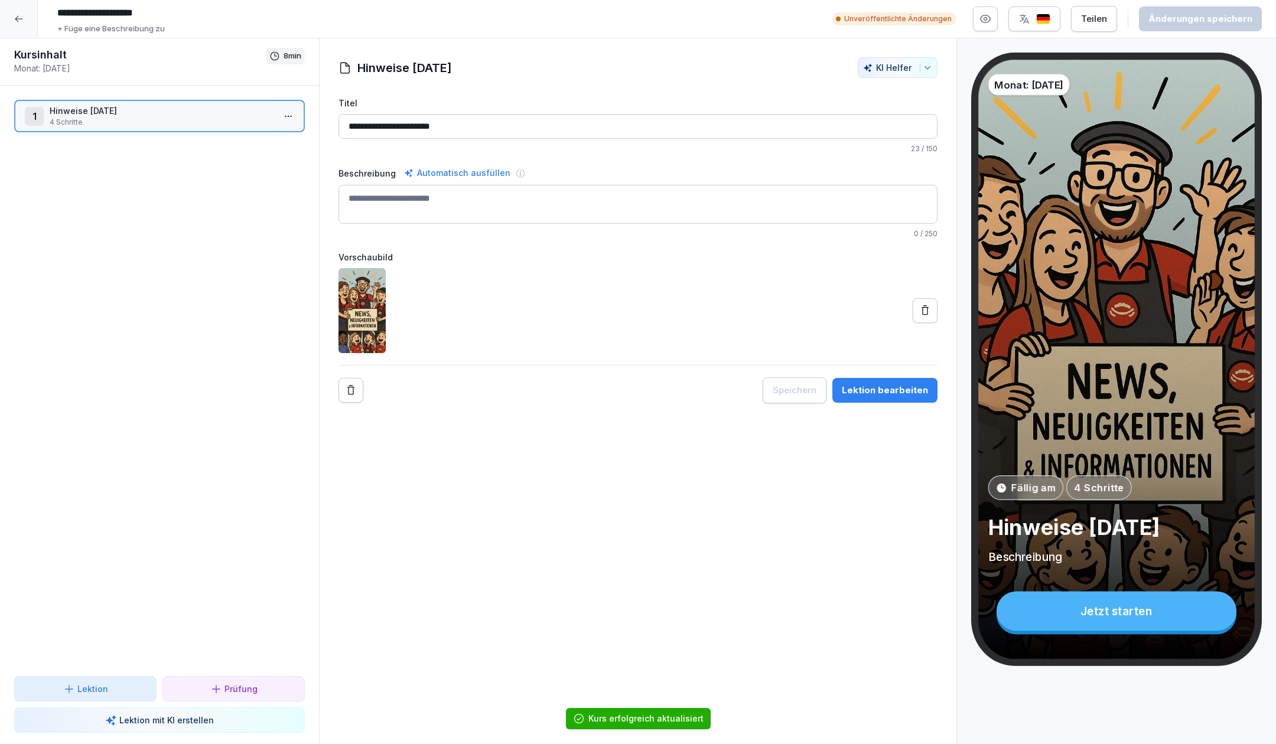
click at [29, 17] on div at bounding box center [19, 19] width 38 height 38
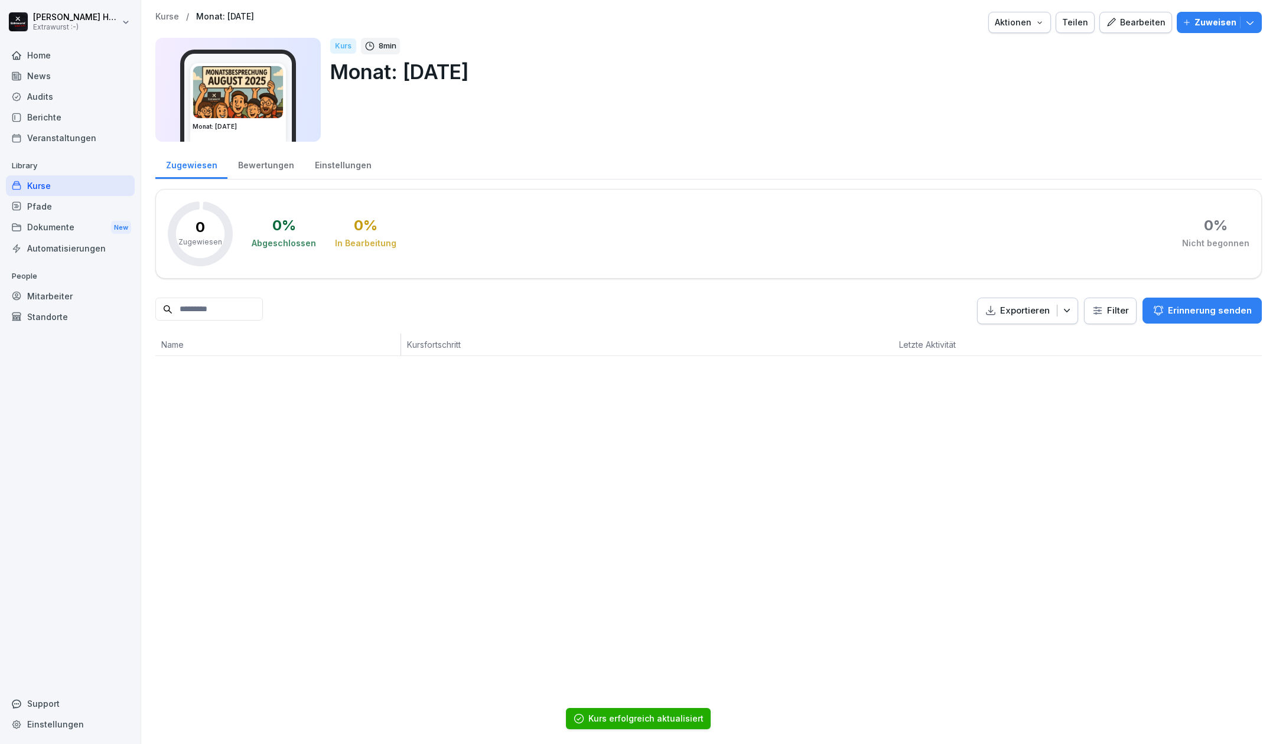
click at [244, 90] on img at bounding box center [238, 92] width 90 height 52
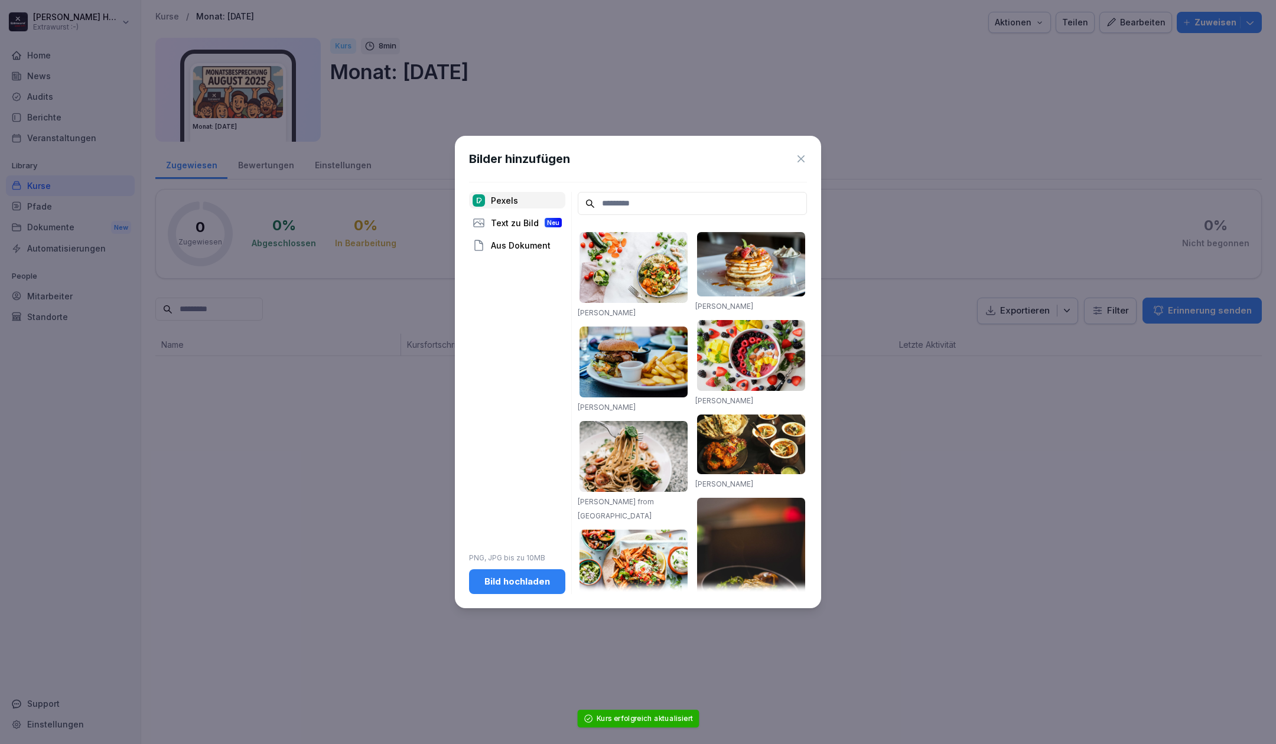
click at [551, 578] on div "Bild hochladen" at bounding box center [516, 581] width 77 height 13
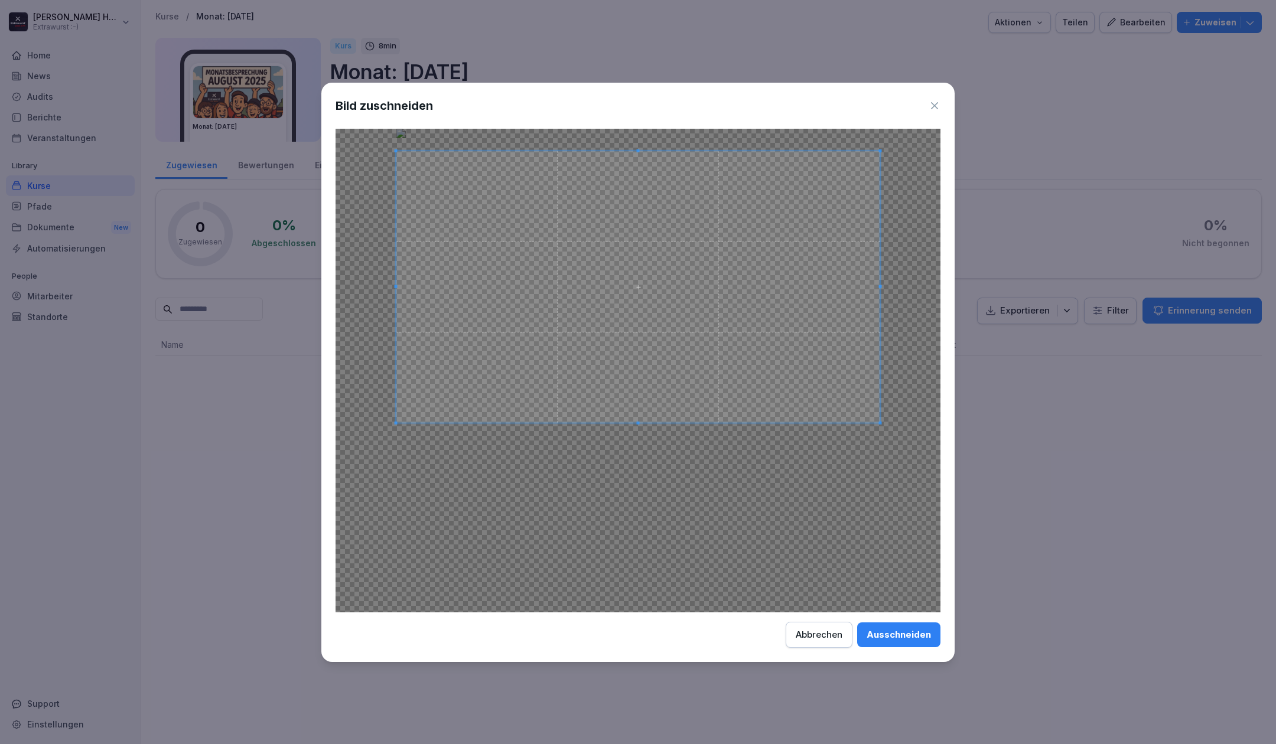
click at [697, 234] on span at bounding box center [638, 287] width 484 height 272
click at [905, 643] on button "Ausschneiden" at bounding box center [898, 635] width 83 height 25
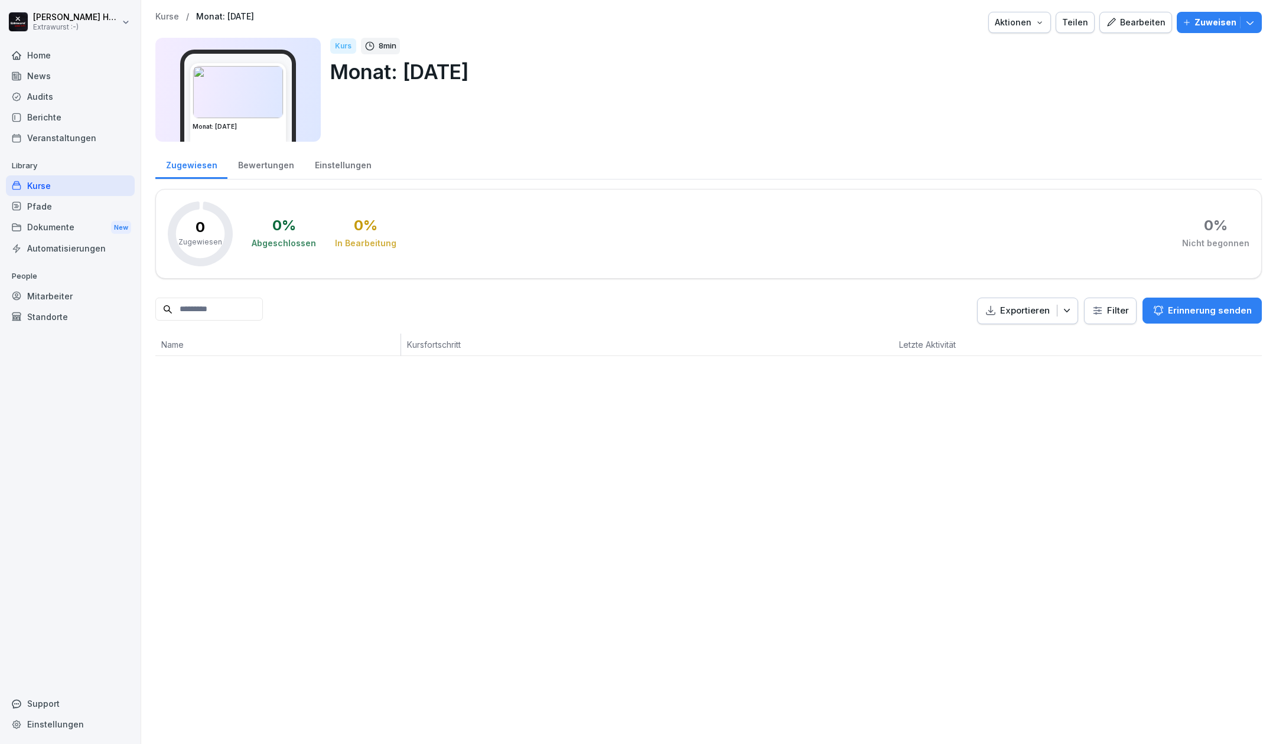
click at [34, 183] on div "Kurse" at bounding box center [70, 185] width 129 height 21
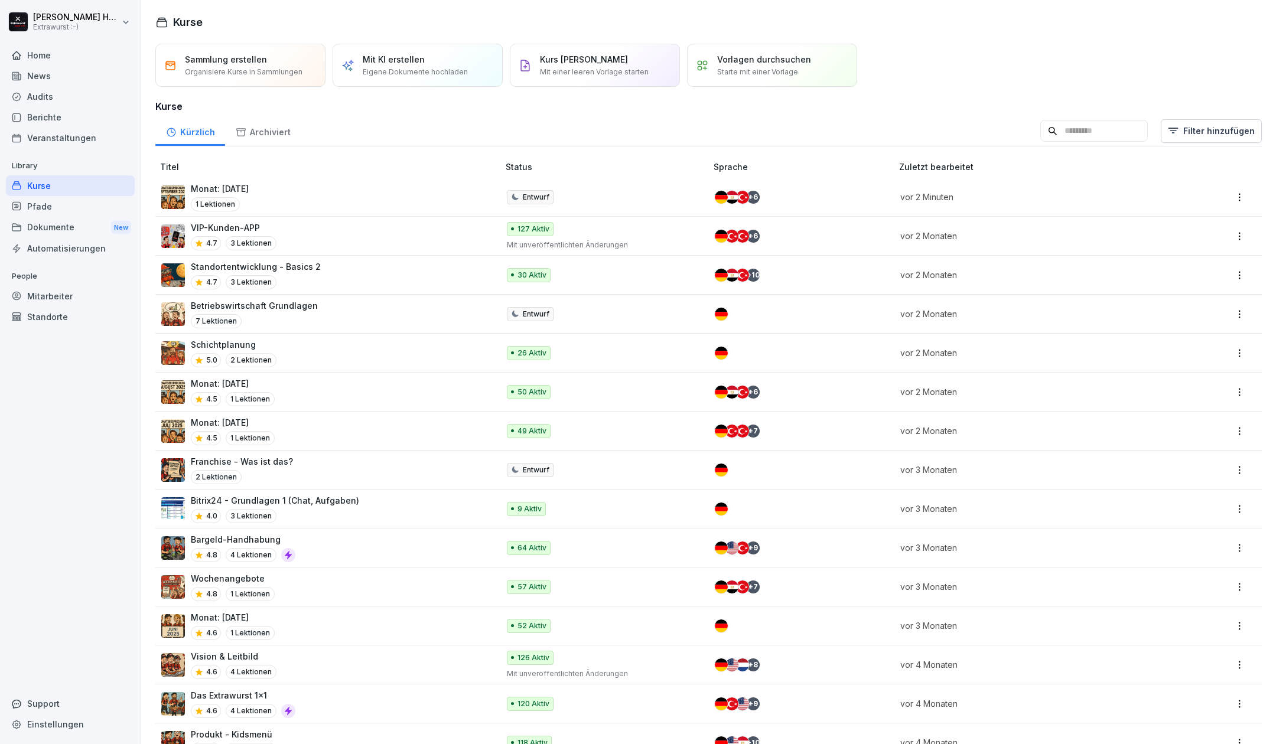
click at [249, 197] on div "1 Lektionen" at bounding box center [220, 204] width 58 height 14
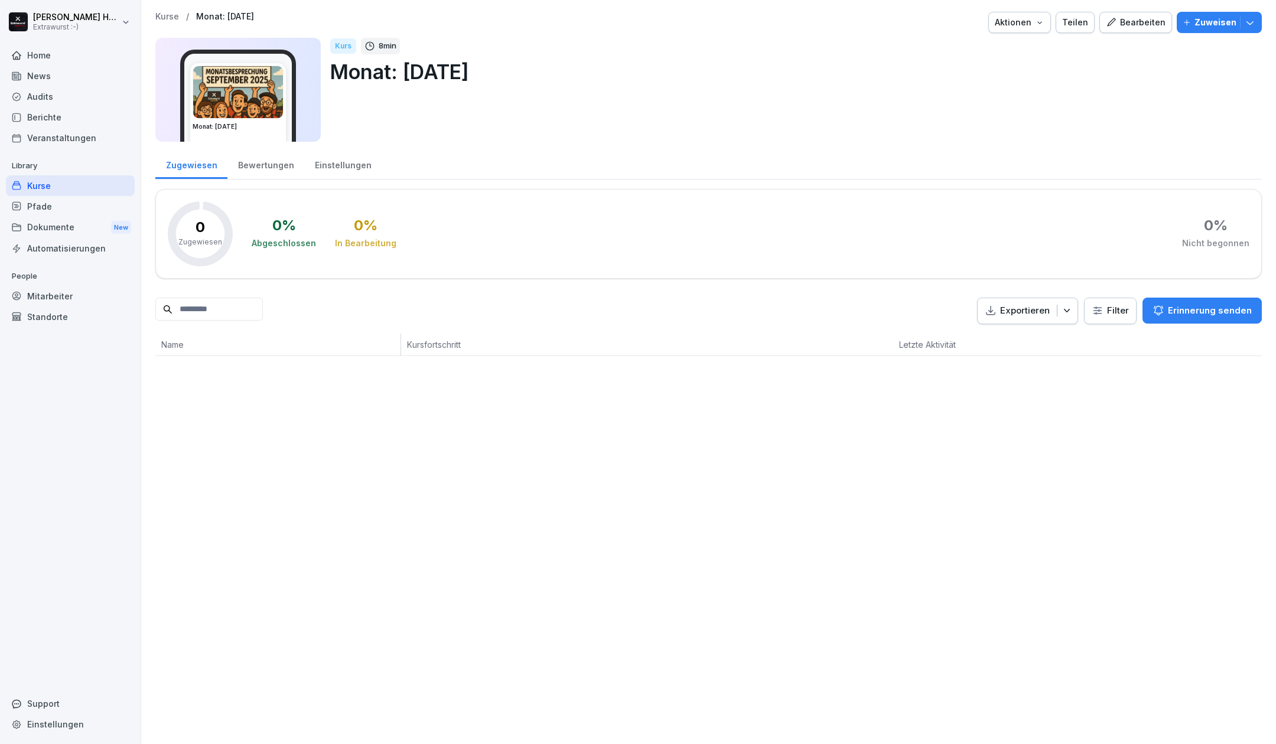
click at [88, 46] on div "Home" at bounding box center [70, 55] width 129 height 21
